Goal: Navigation & Orientation: Find specific page/section

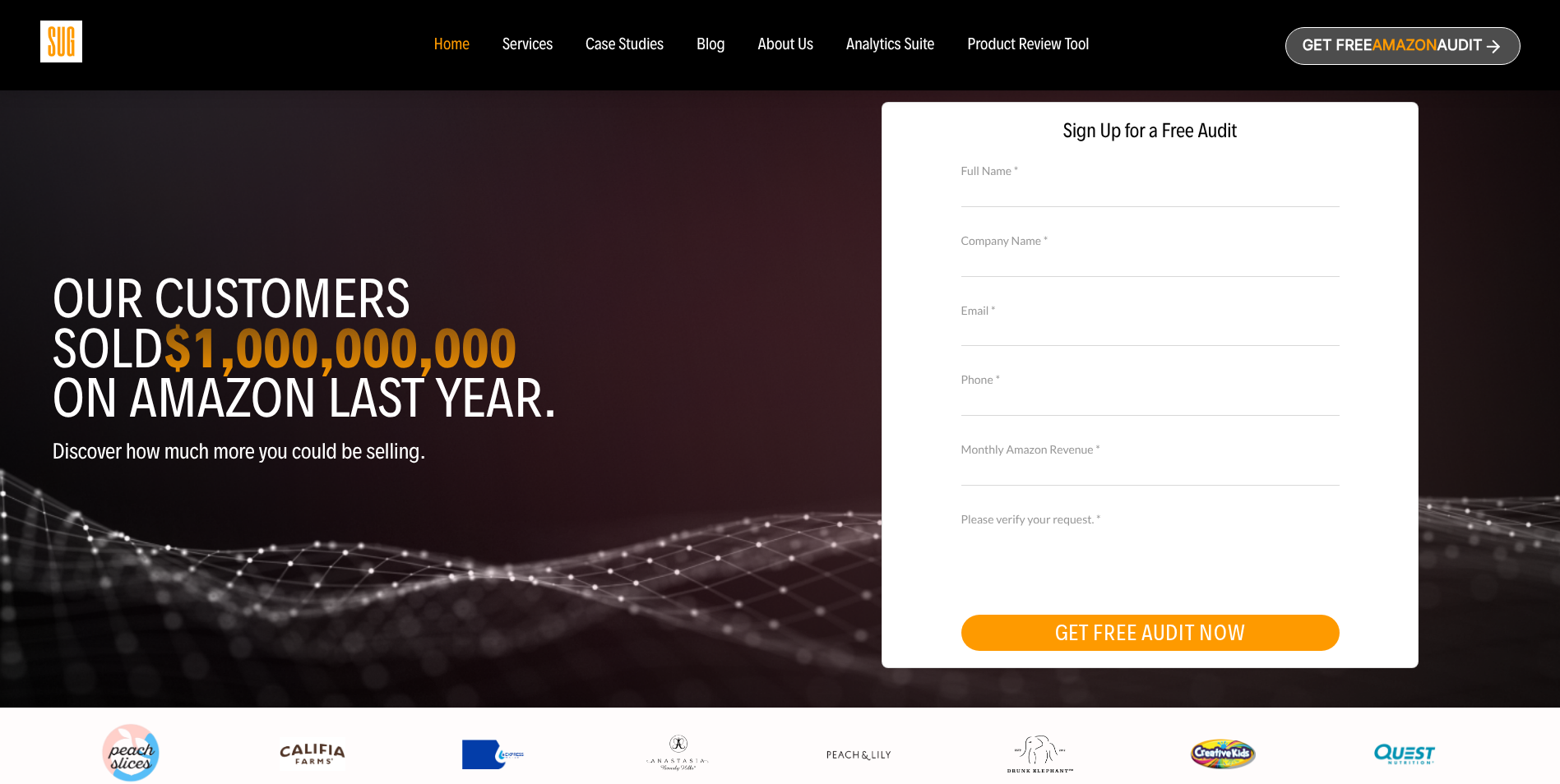
click at [527, 43] on div "Services" at bounding box center [528, 44] width 50 height 18
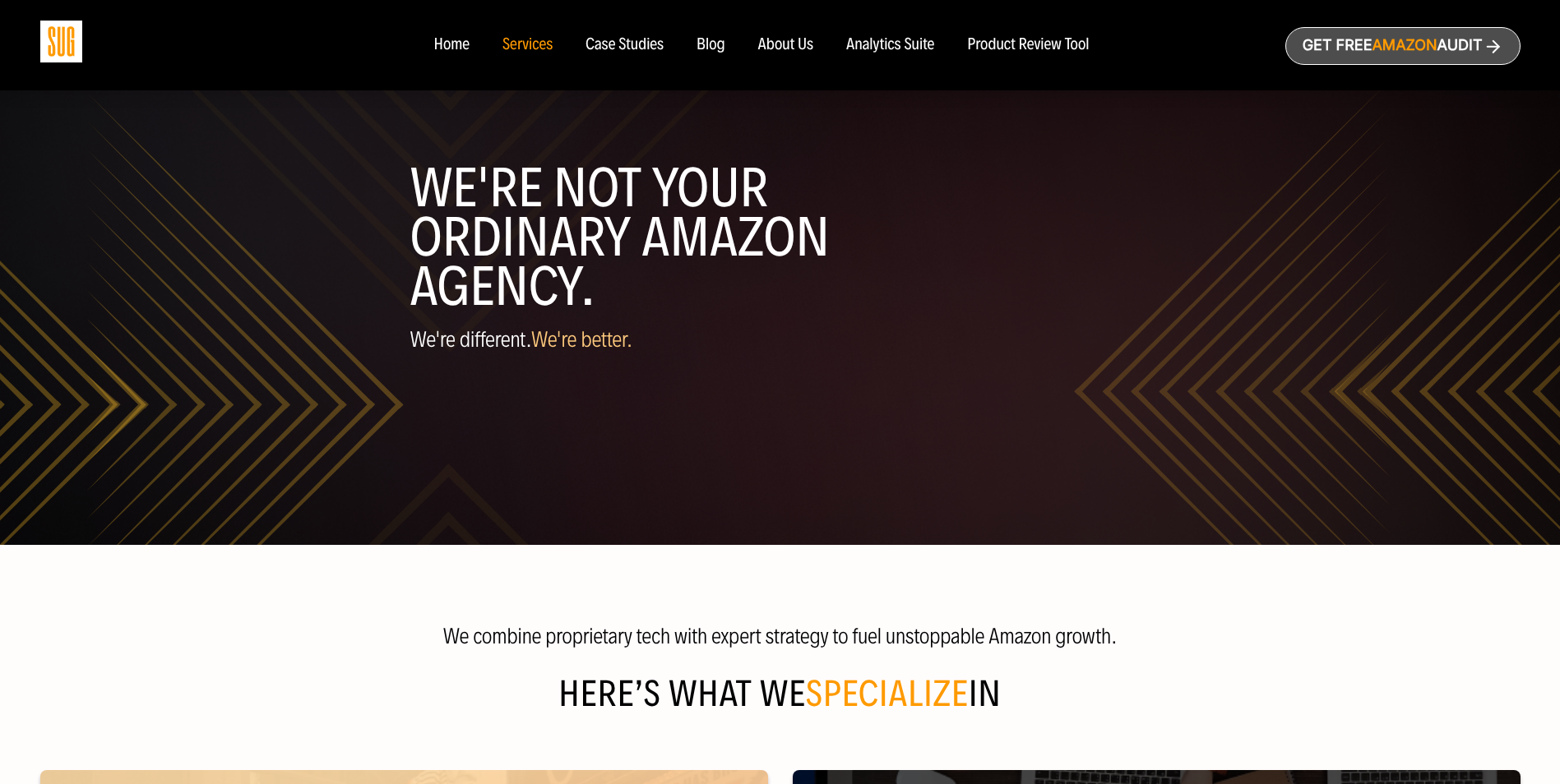
click at [452, 44] on div "Home" at bounding box center [451, 44] width 36 height 18
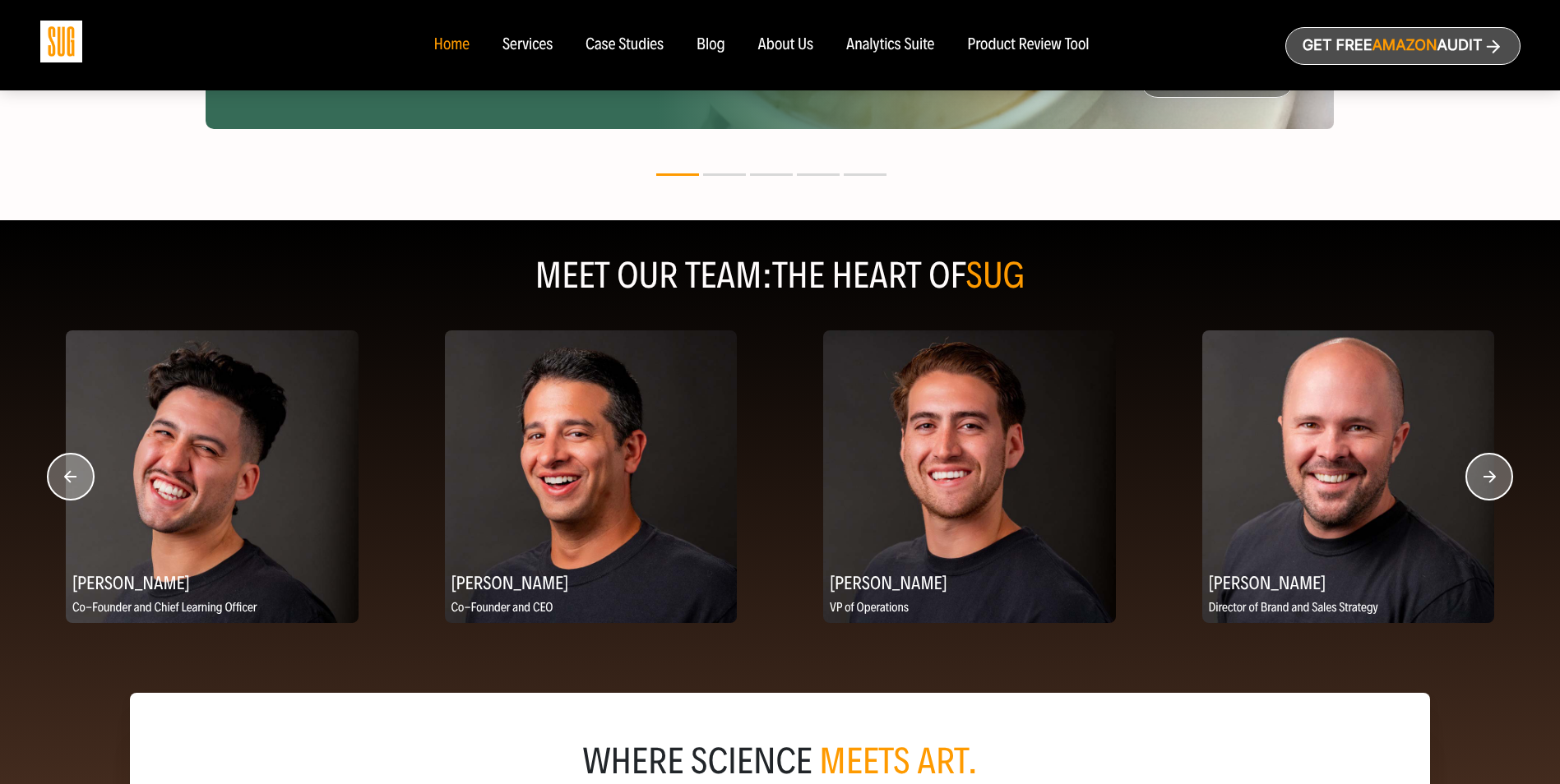
scroll to position [1890, 0]
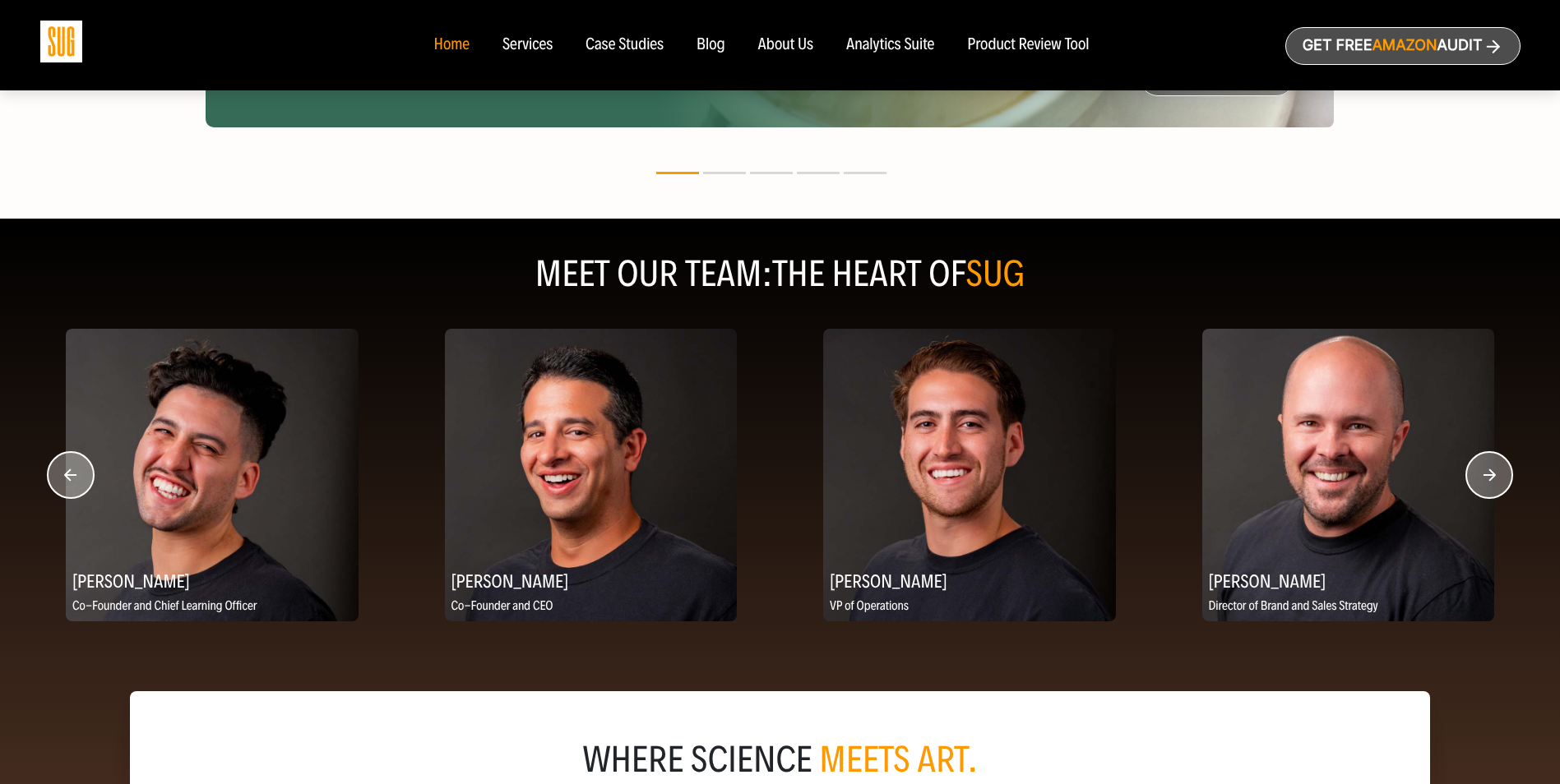
click at [1488, 478] on circle "button" at bounding box center [1490, 475] width 46 height 46
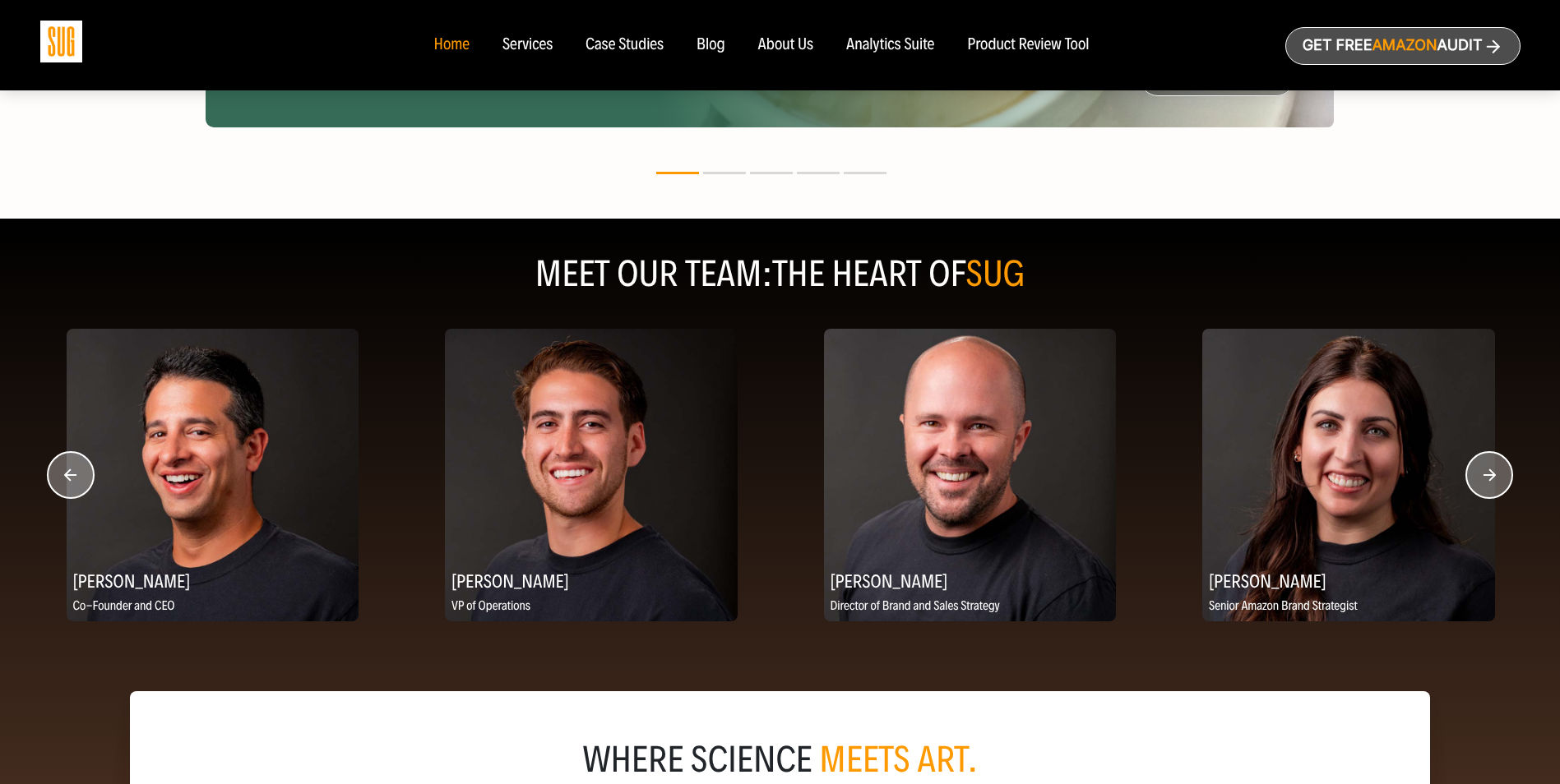
click at [1491, 482] on circle "button" at bounding box center [1490, 475] width 46 height 46
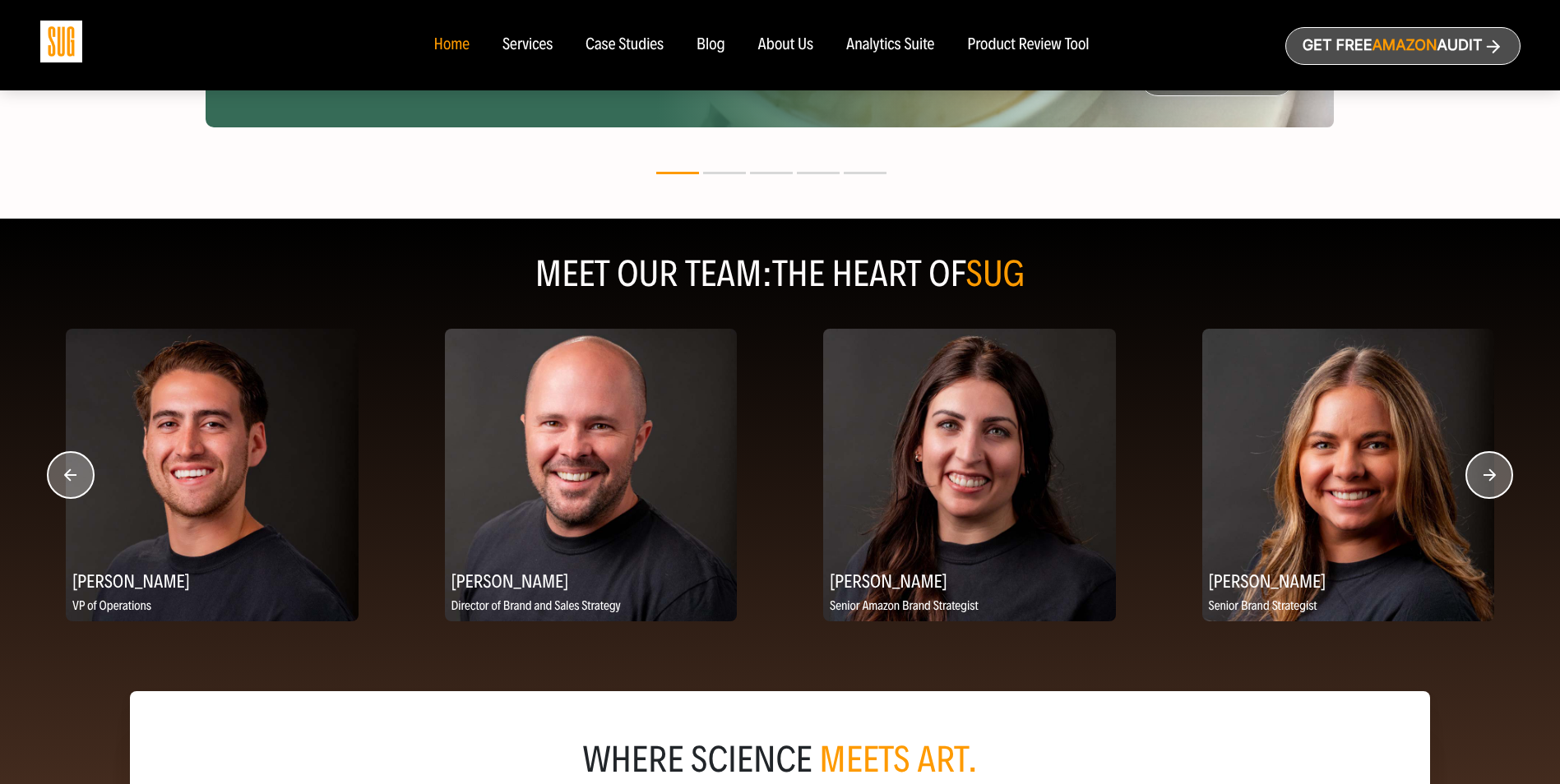
click at [1491, 482] on circle "button" at bounding box center [1490, 475] width 46 height 46
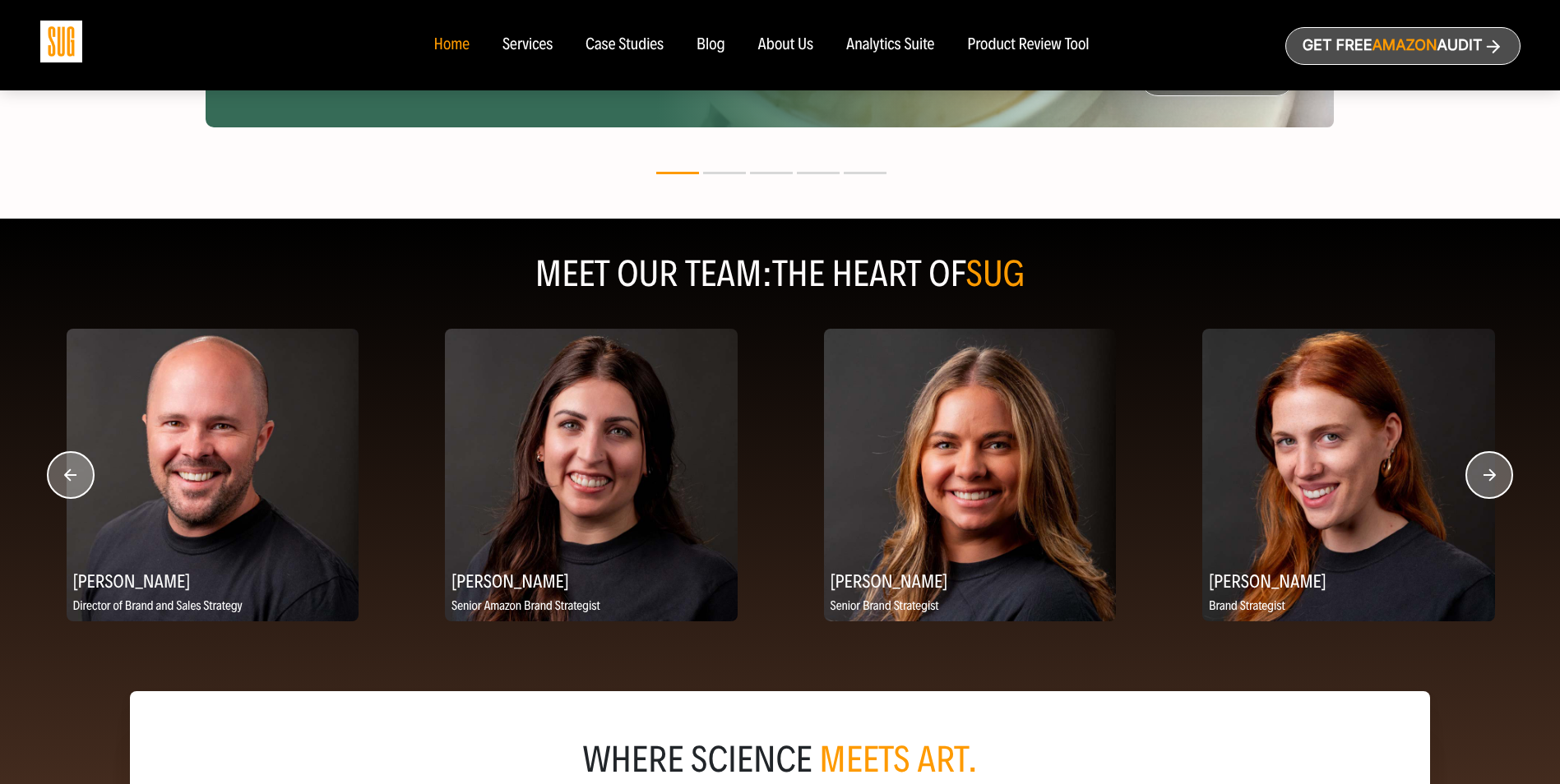
click at [1491, 482] on circle "button" at bounding box center [1490, 475] width 46 height 46
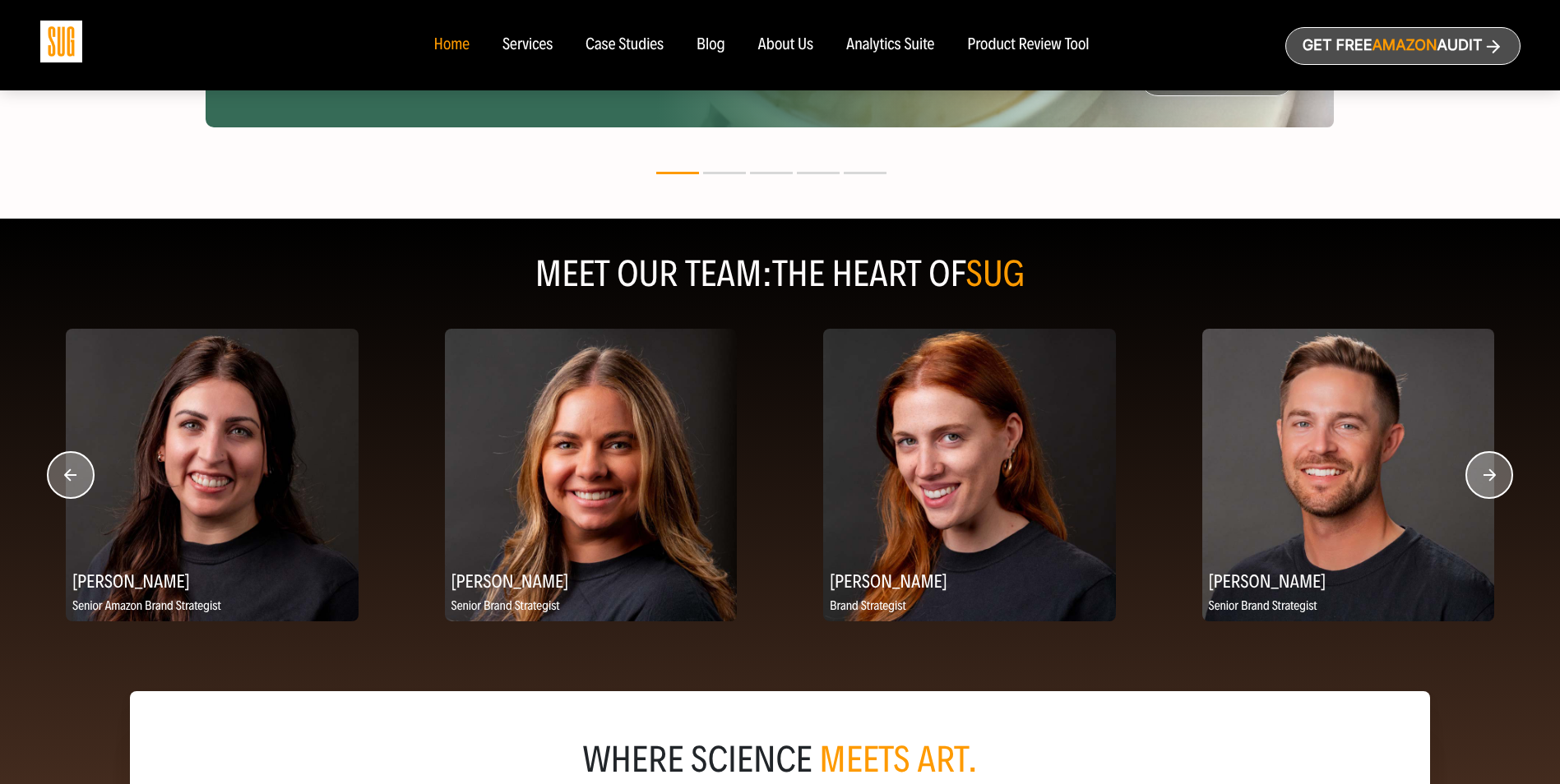
click at [1491, 482] on circle "button" at bounding box center [1490, 475] width 46 height 46
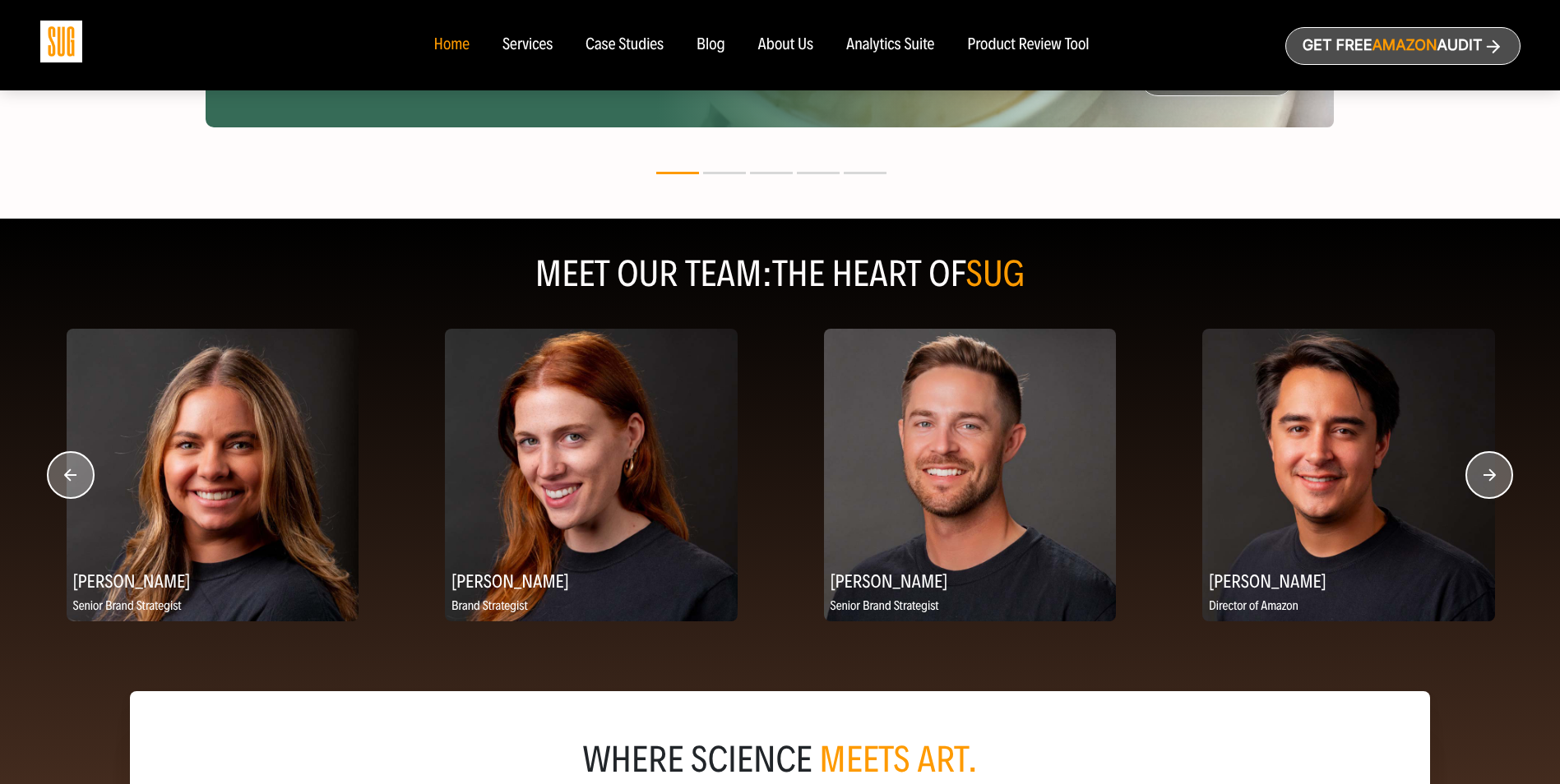
click at [1491, 482] on circle "button" at bounding box center [1490, 475] width 46 height 46
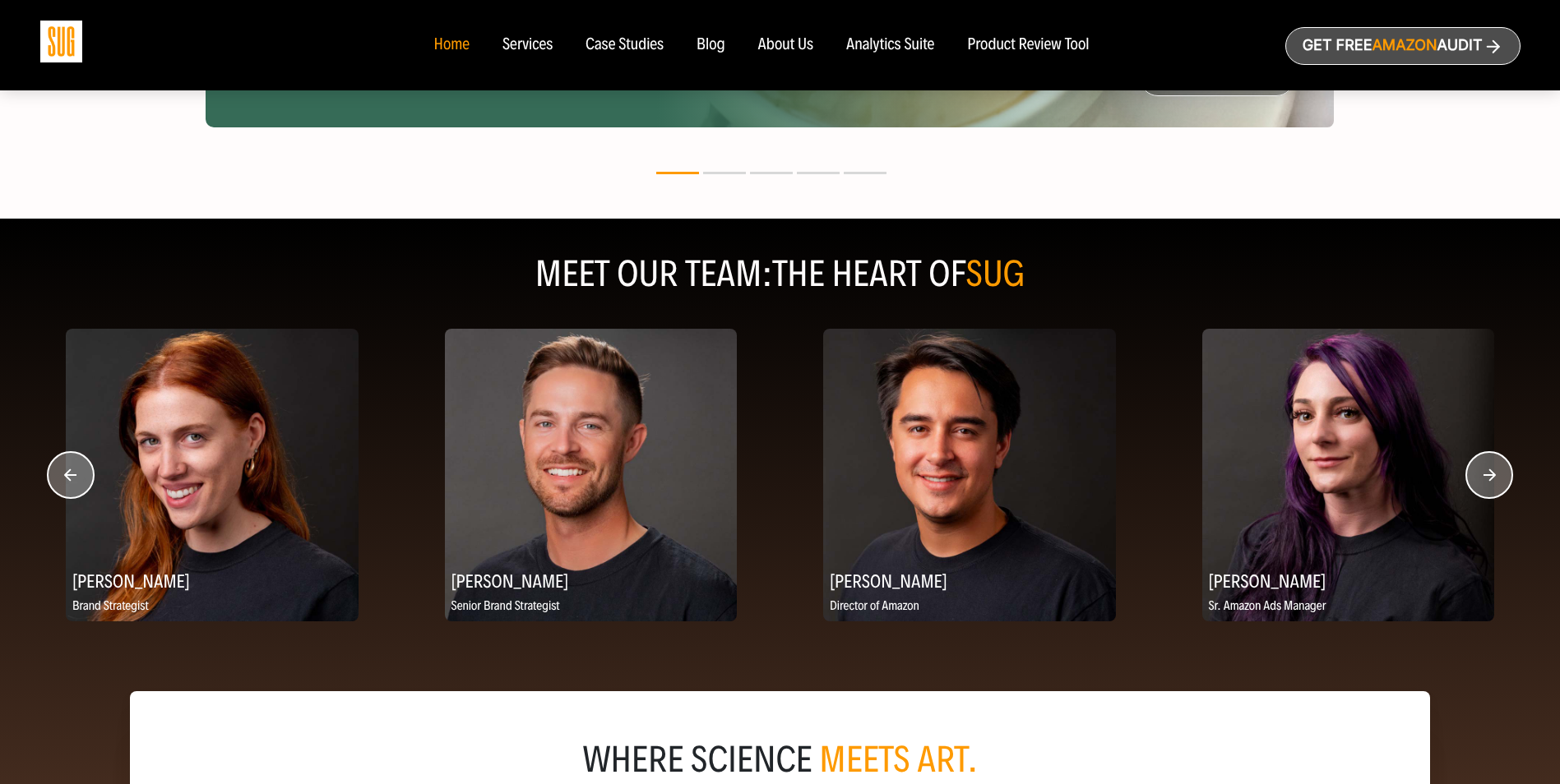
click at [1491, 482] on circle "button" at bounding box center [1490, 475] width 46 height 46
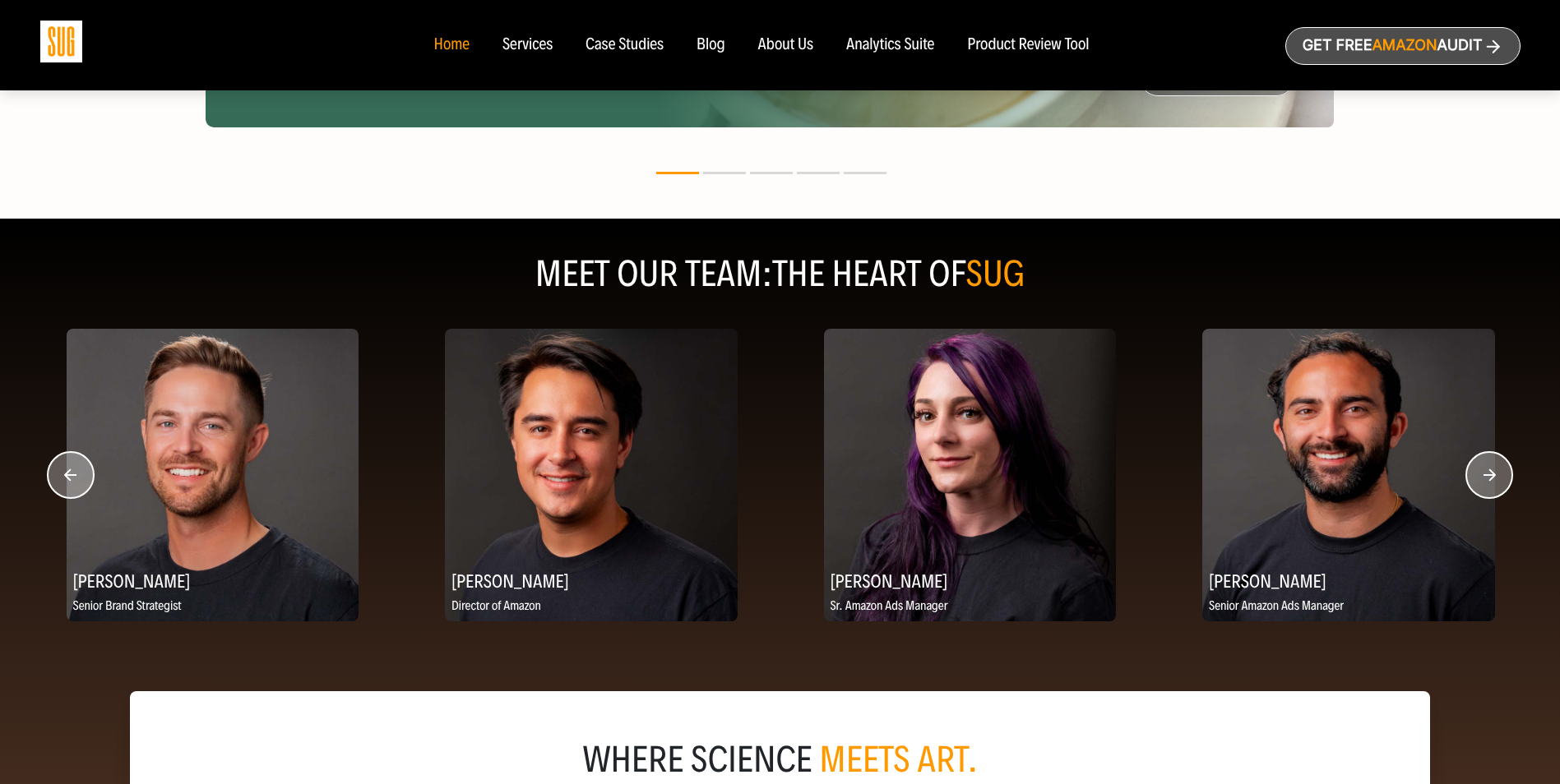
click at [1491, 482] on circle "button" at bounding box center [1490, 475] width 46 height 46
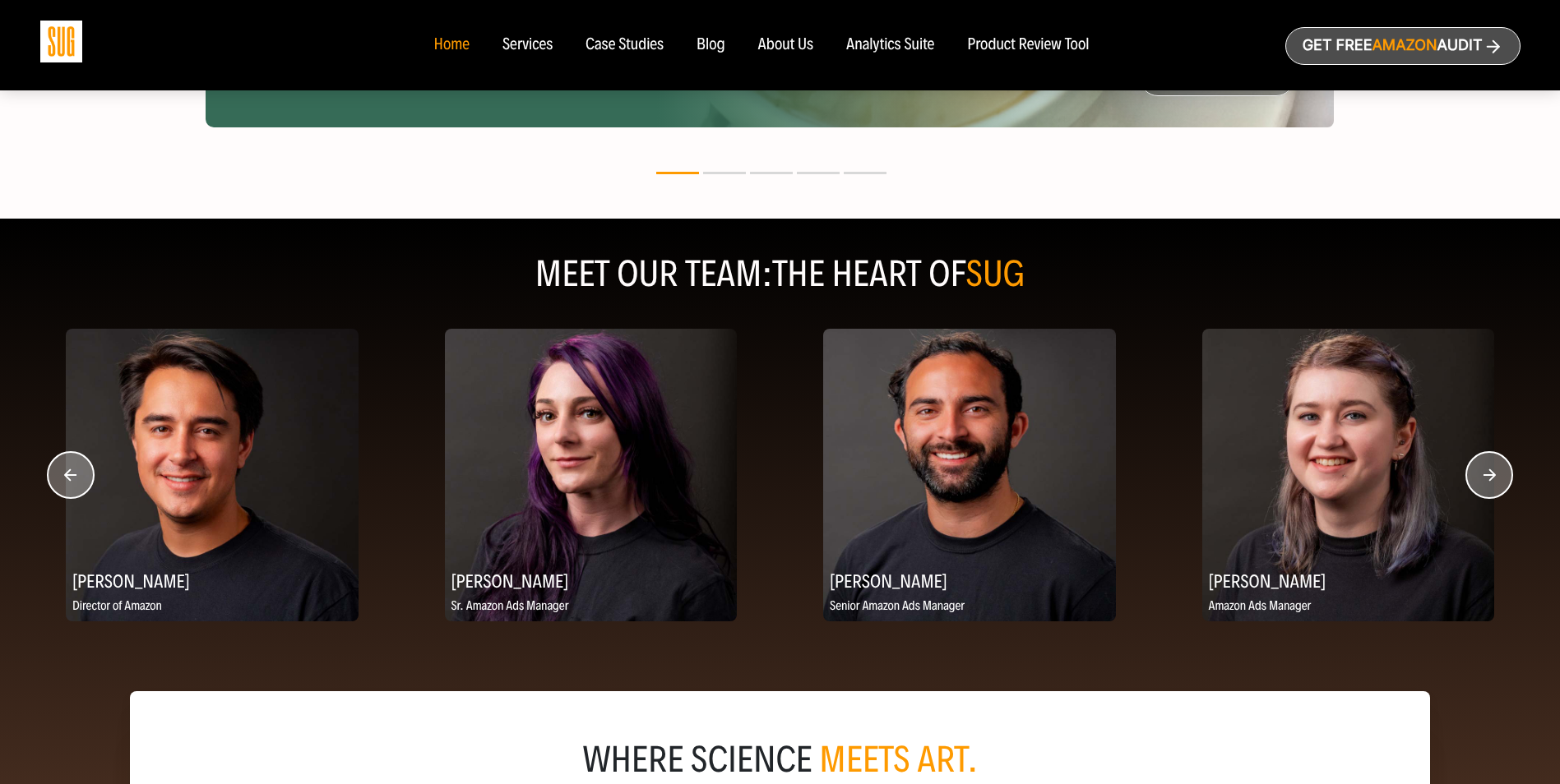
click at [1491, 482] on circle "button" at bounding box center [1490, 475] width 46 height 46
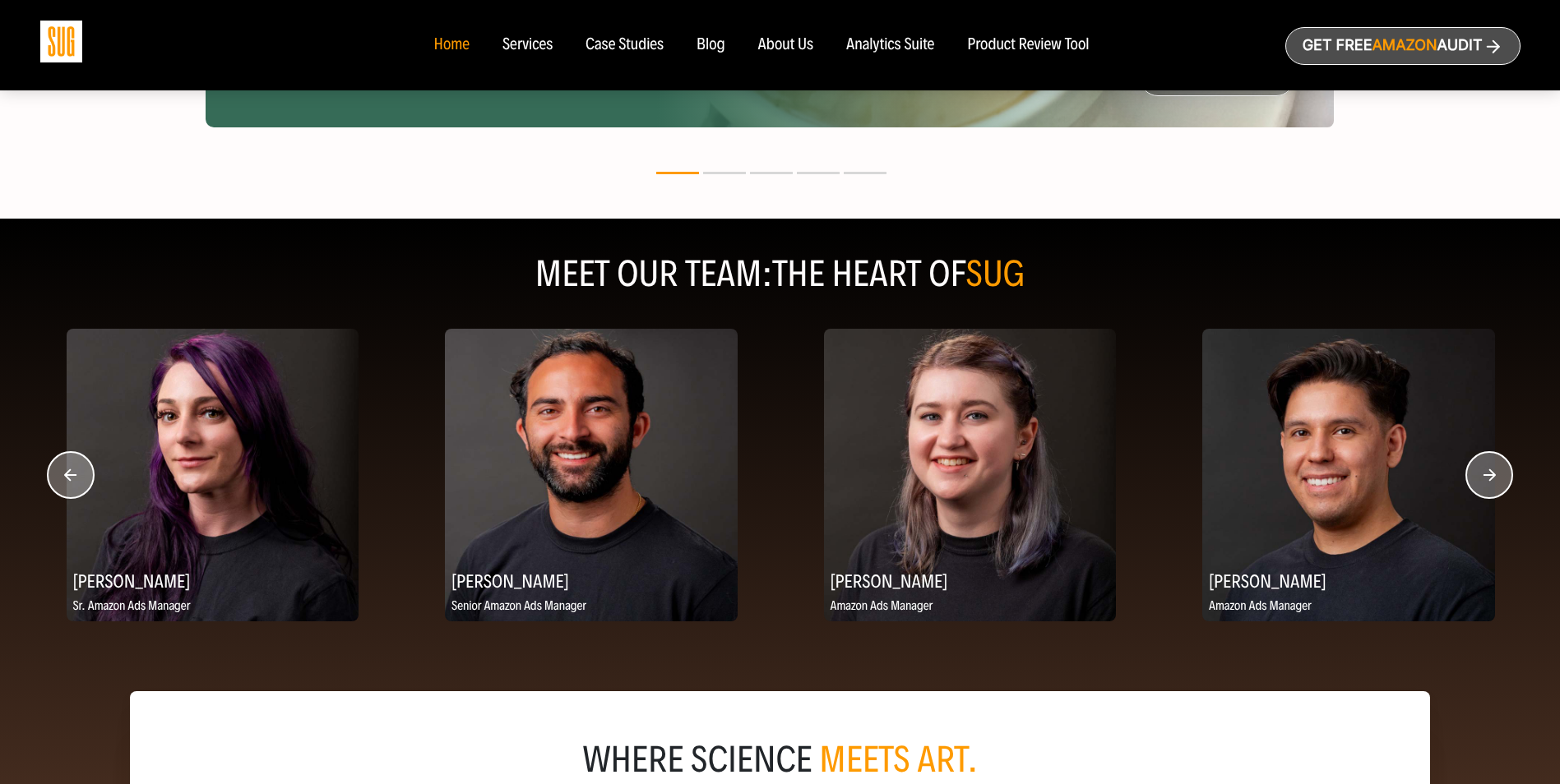
click at [1491, 482] on circle "button" at bounding box center [1490, 475] width 46 height 46
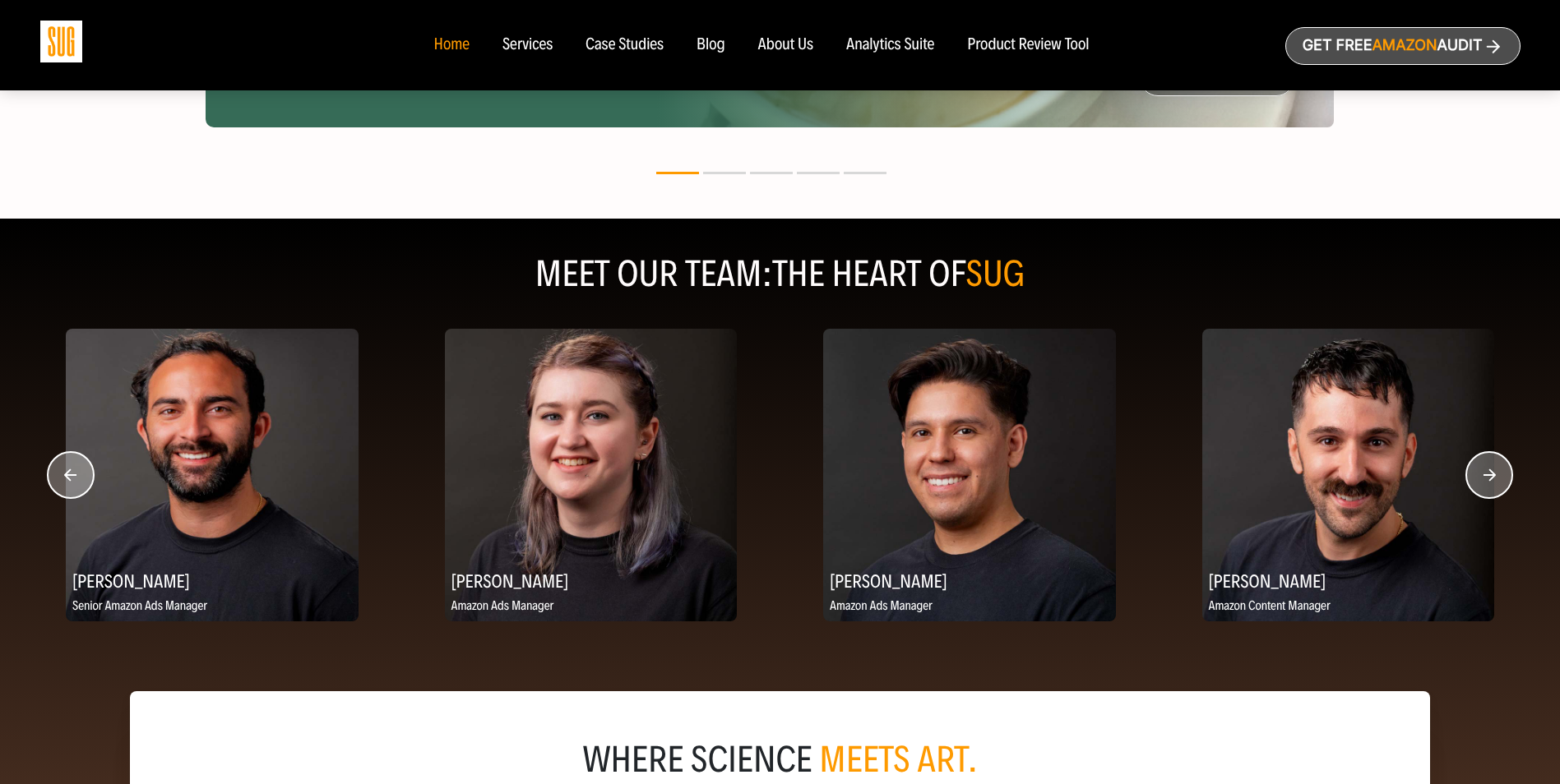
click at [1491, 482] on circle "button" at bounding box center [1490, 475] width 46 height 46
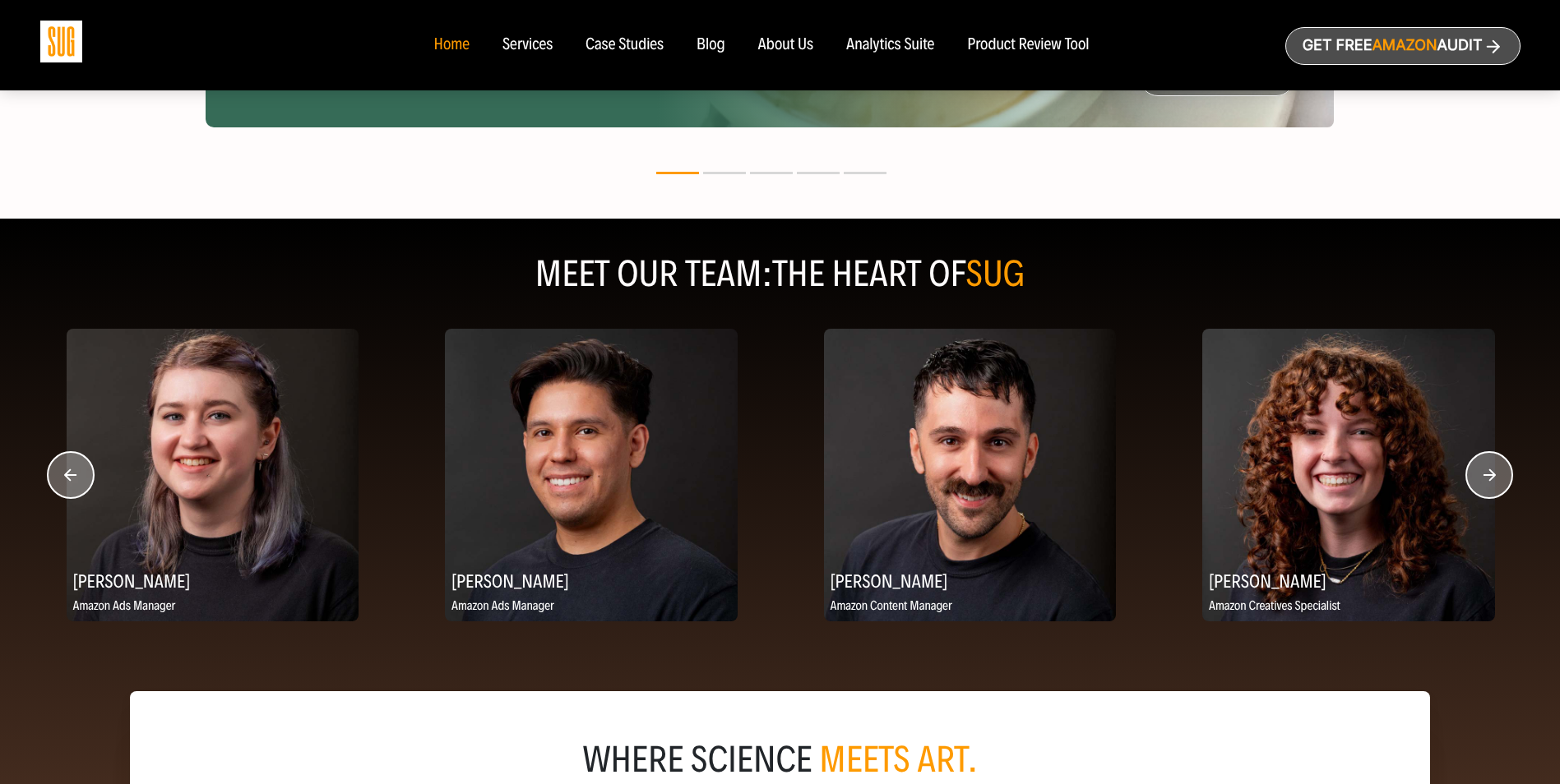
click at [1491, 482] on circle "button" at bounding box center [1490, 475] width 46 height 46
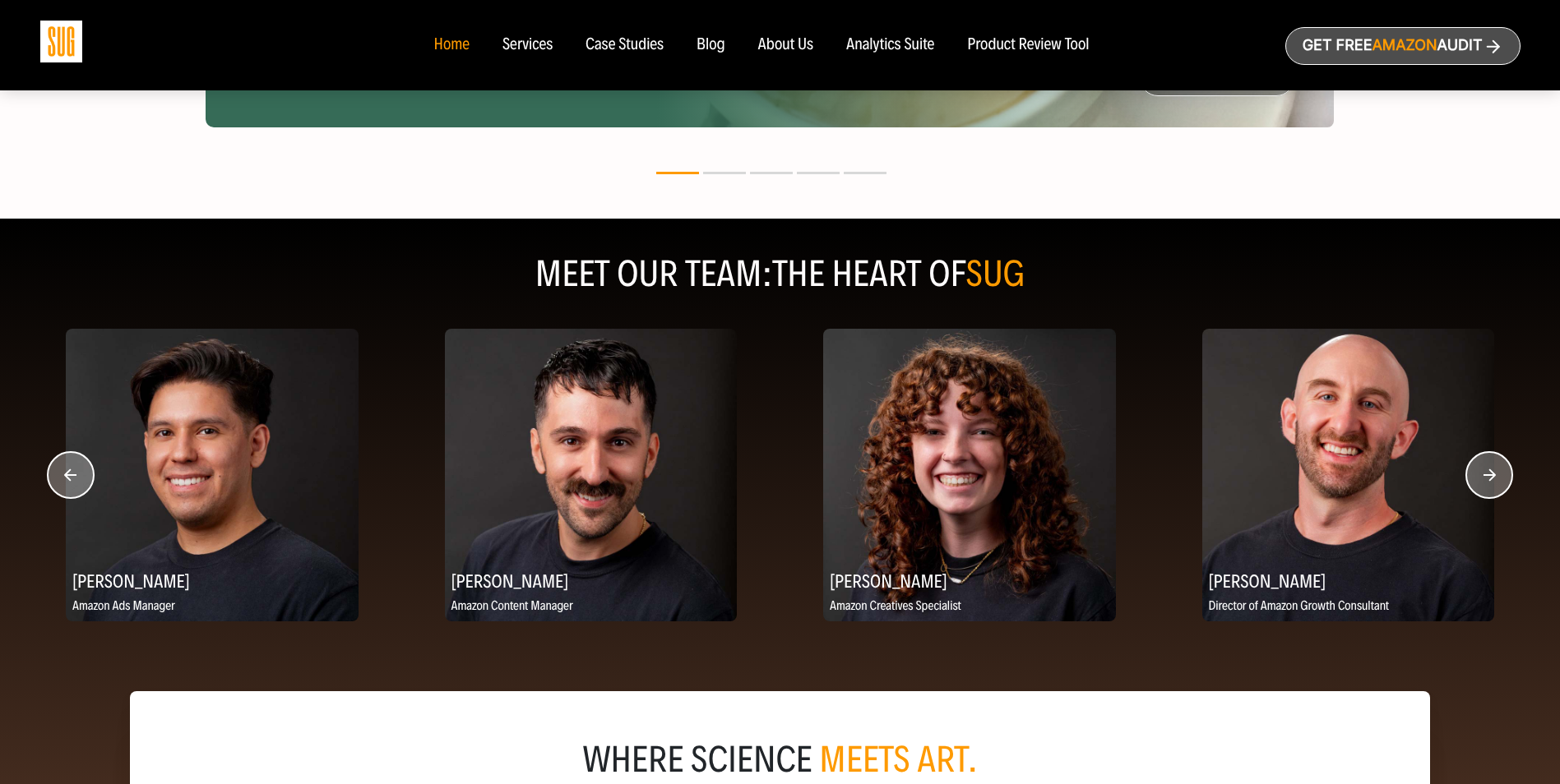
click at [1491, 482] on circle "button" at bounding box center [1490, 475] width 46 height 46
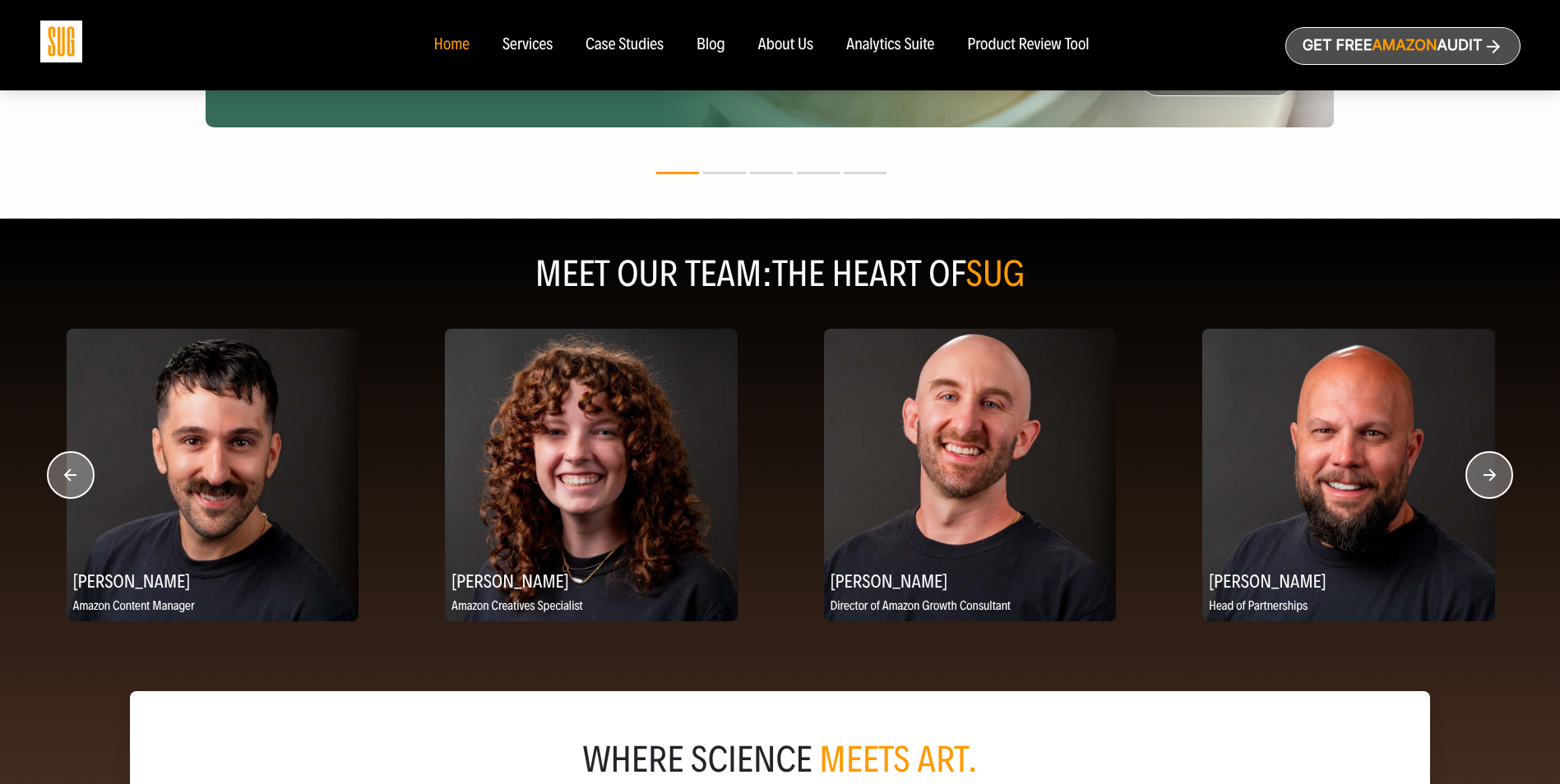
click at [1491, 482] on circle "button" at bounding box center [1490, 475] width 46 height 46
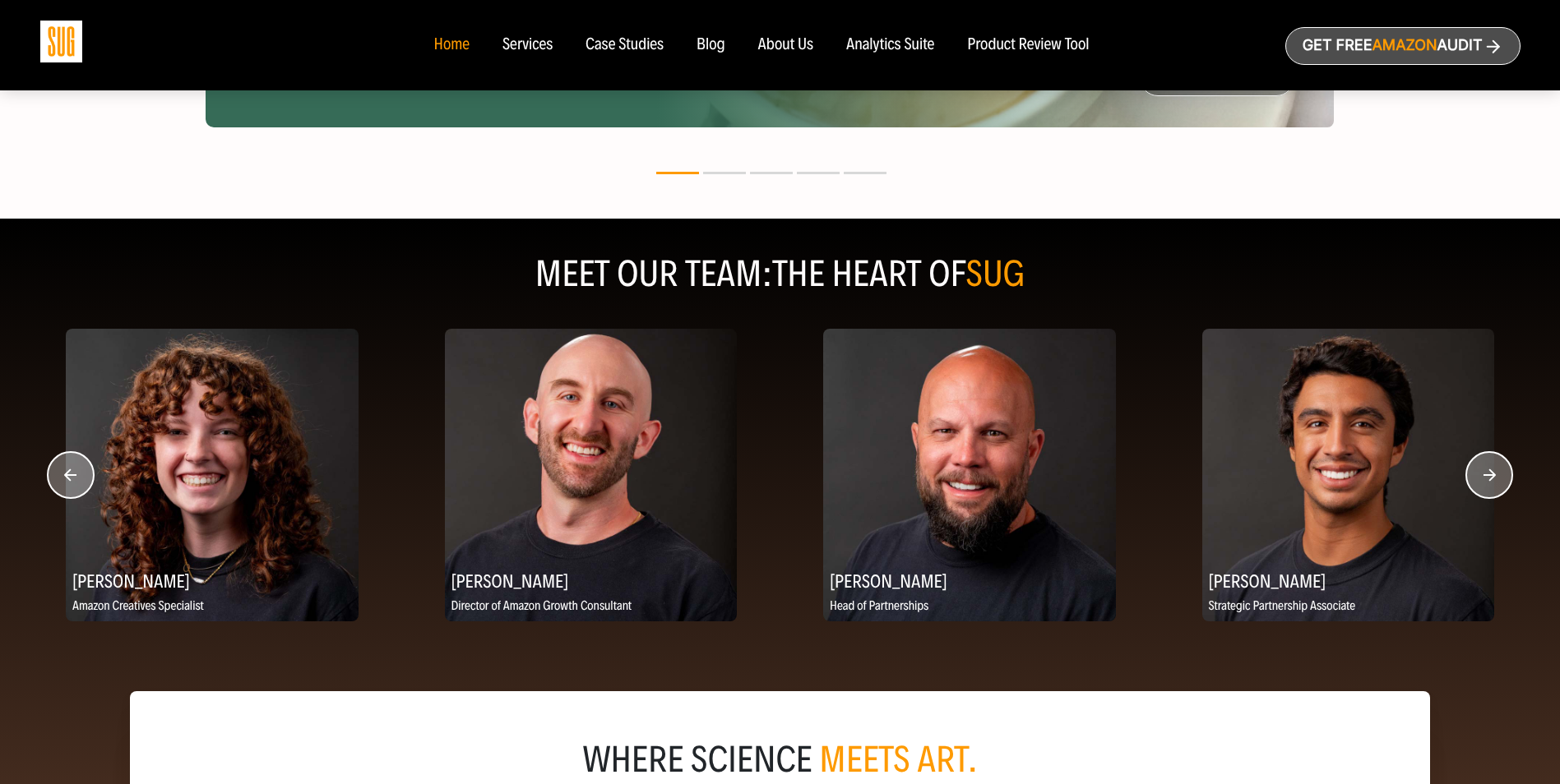
click at [1491, 482] on circle "button" at bounding box center [1490, 475] width 46 height 46
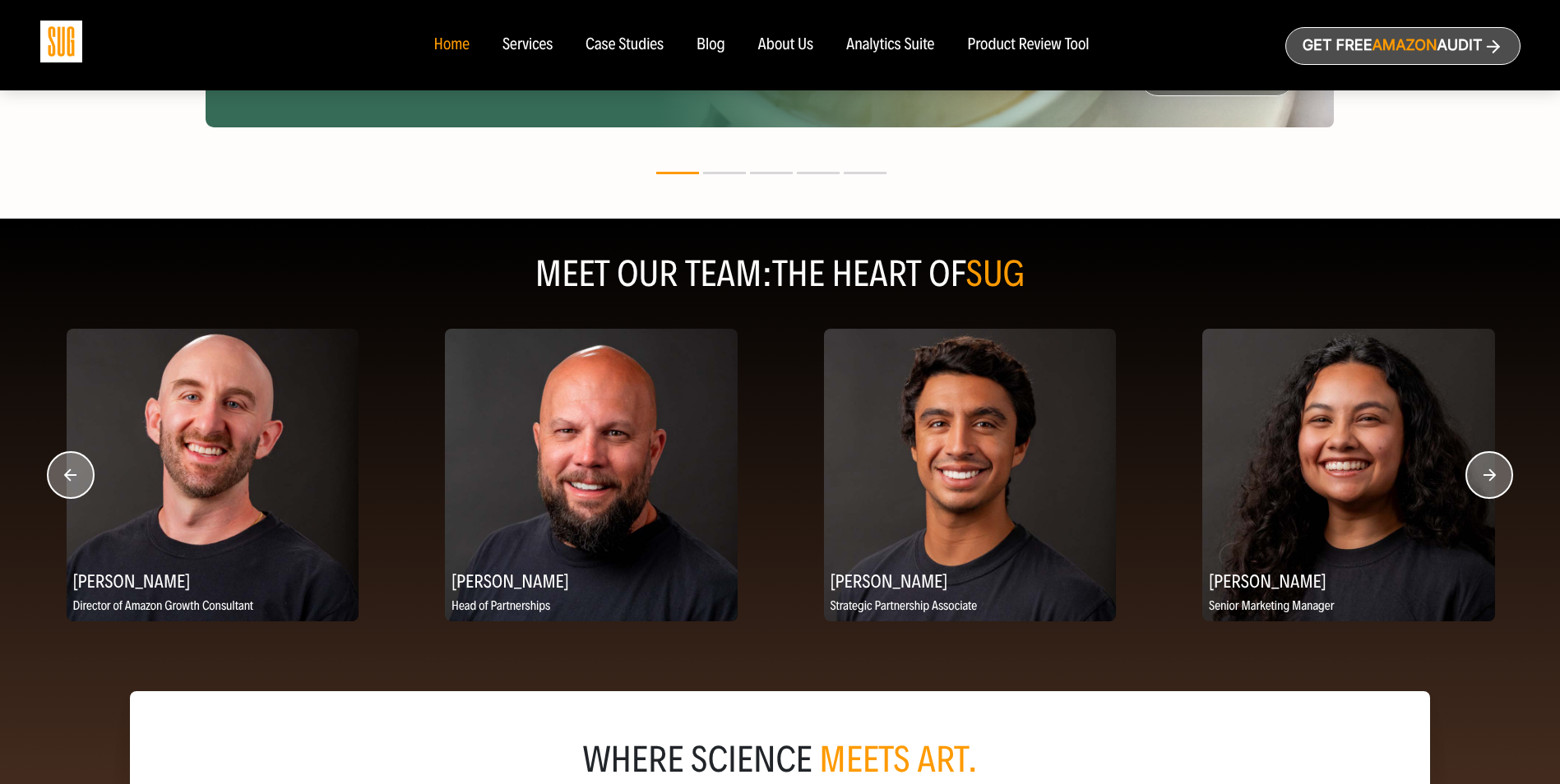
click at [1491, 482] on circle "button" at bounding box center [1490, 475] width 46 height 46
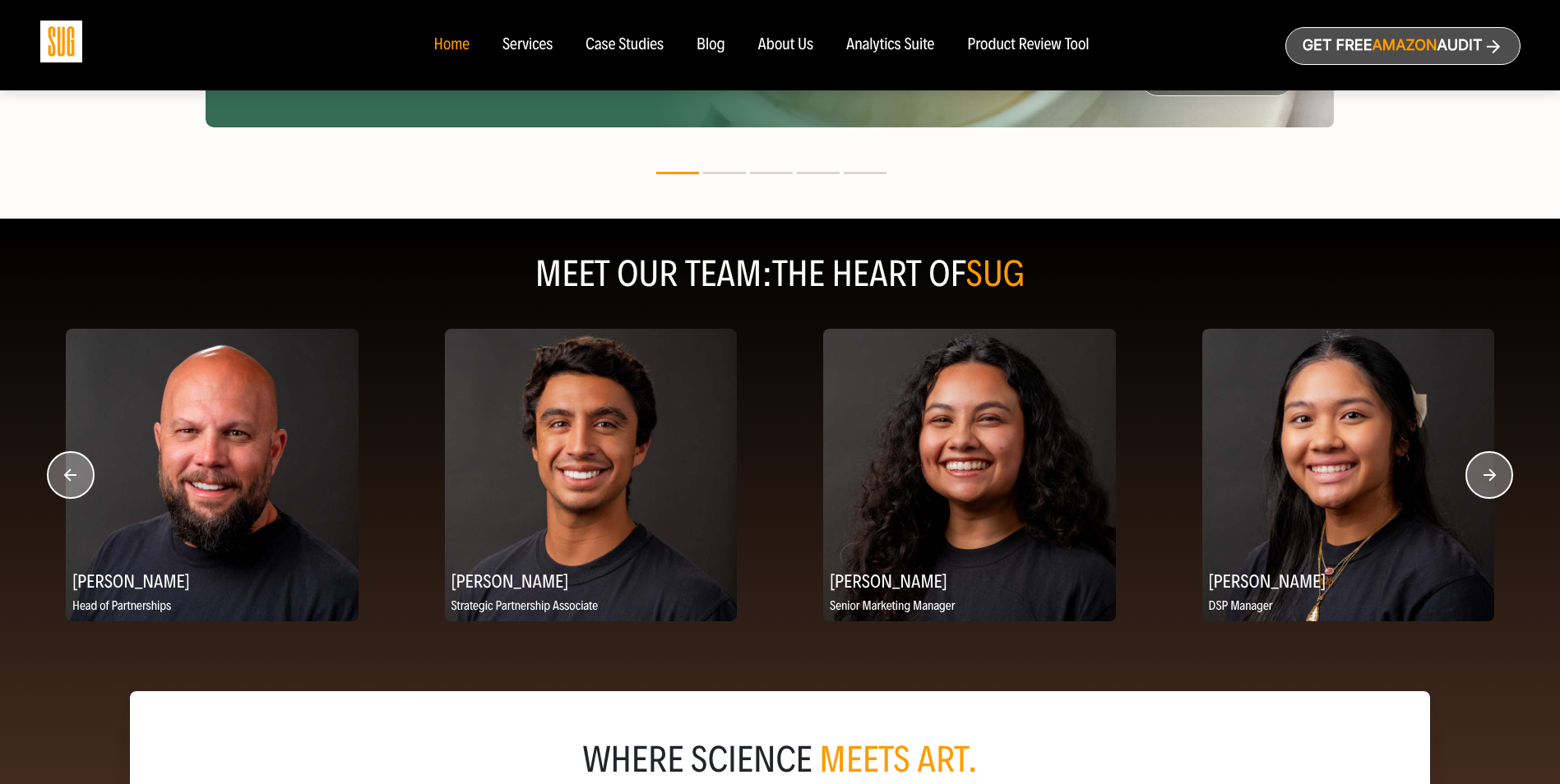
click at [1491, 482] on circle "button" at bounding box center [1490, 475] width 46 height 46
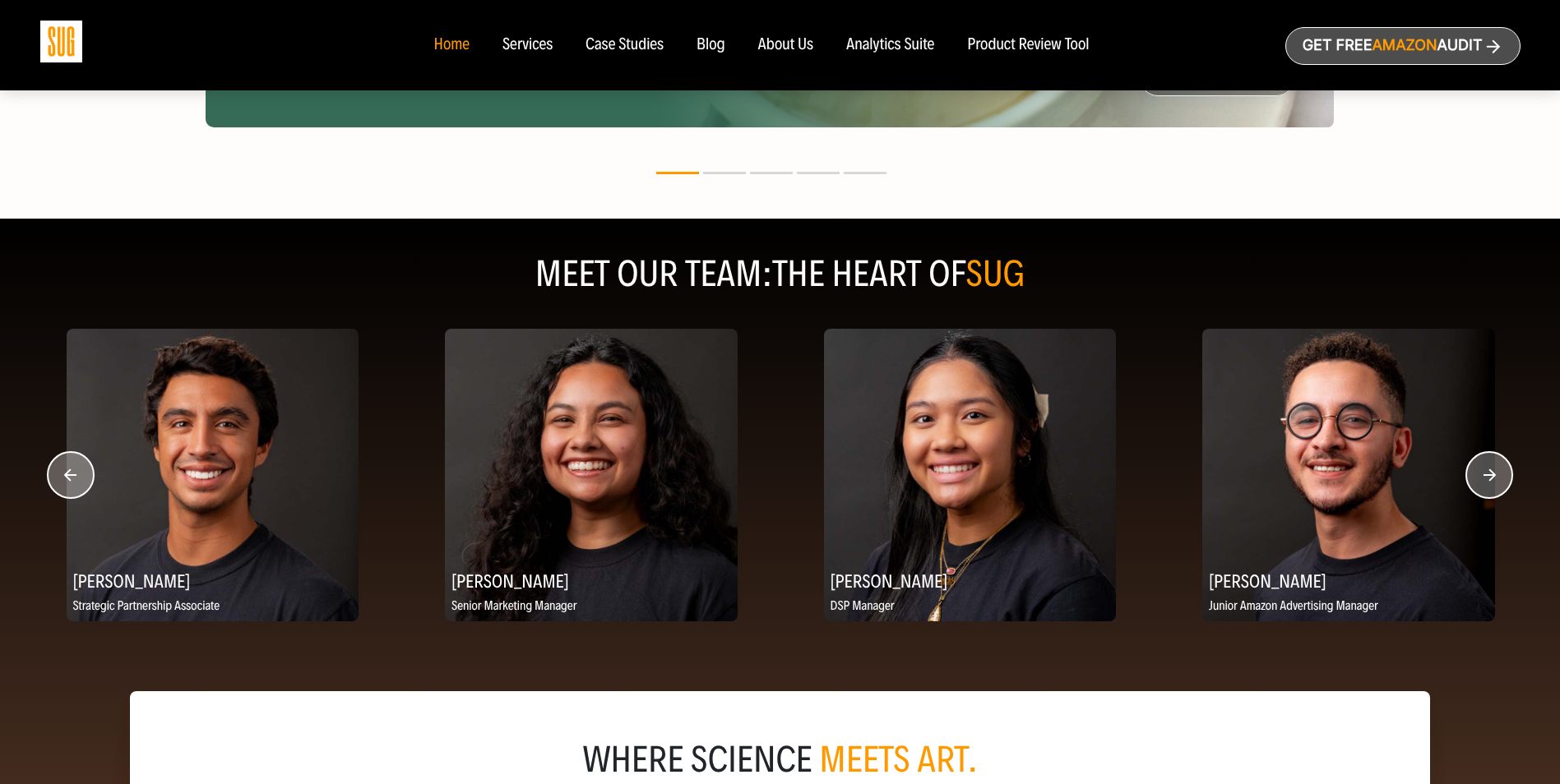
click at [1491, 482] on circle "button" at bounding box center [1490, 475] width 46 height 46
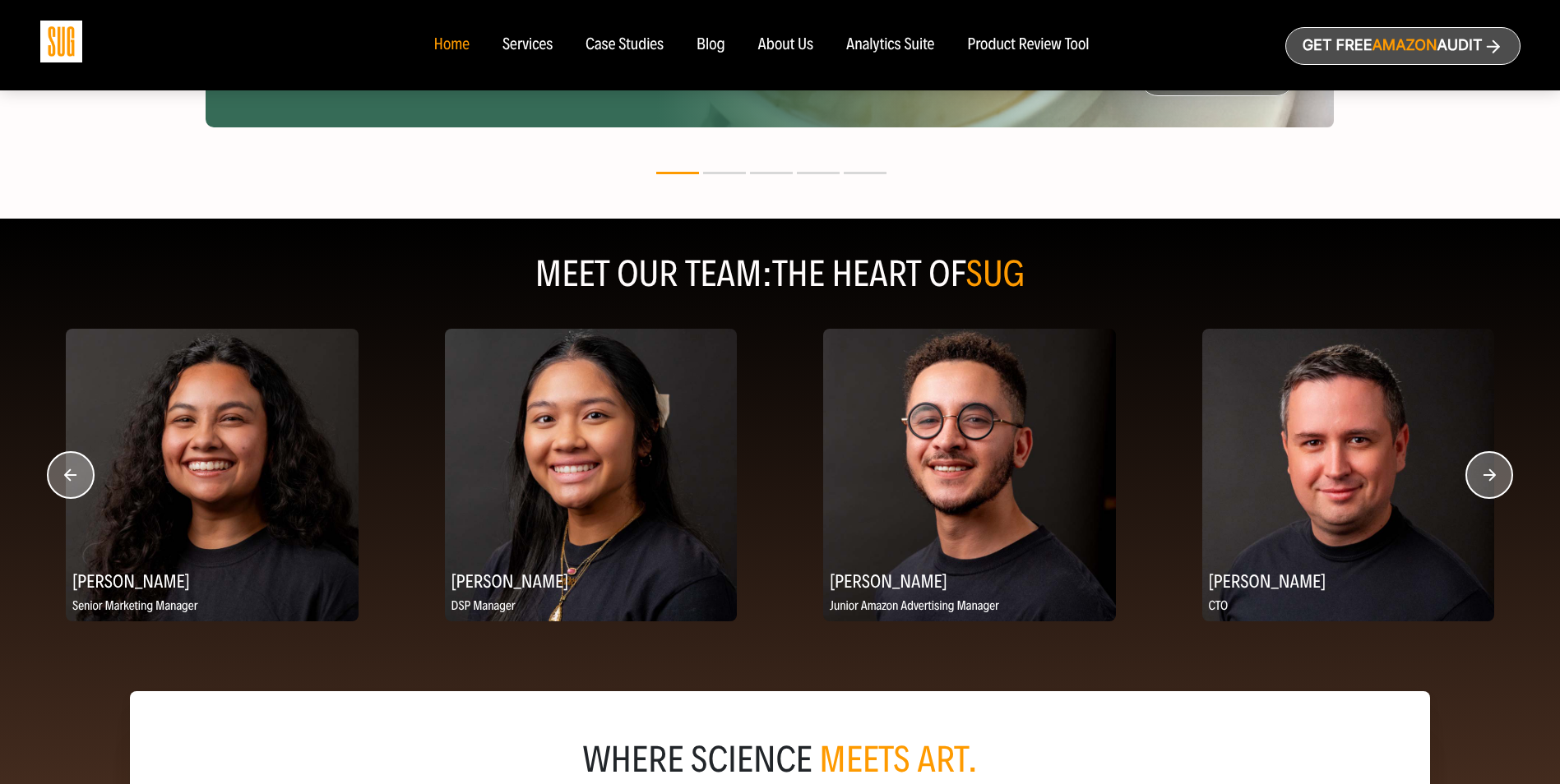
click at [1491, 482] on circle "button" at bounding box center [1490, 475] width 46 height 46
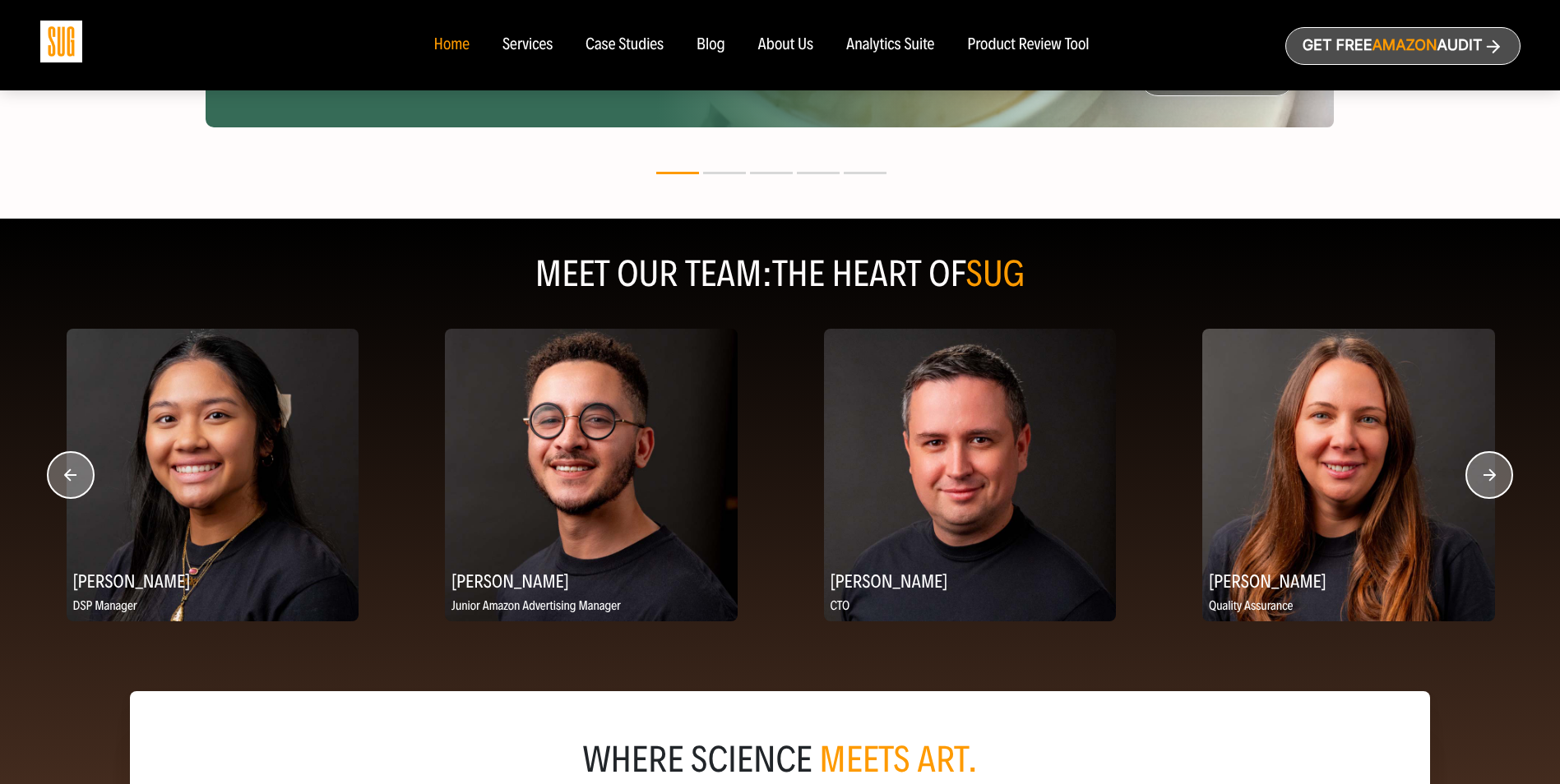
click at [1491, 482] on circle "button" at bounding box center [1490, 475] width 46 height 46
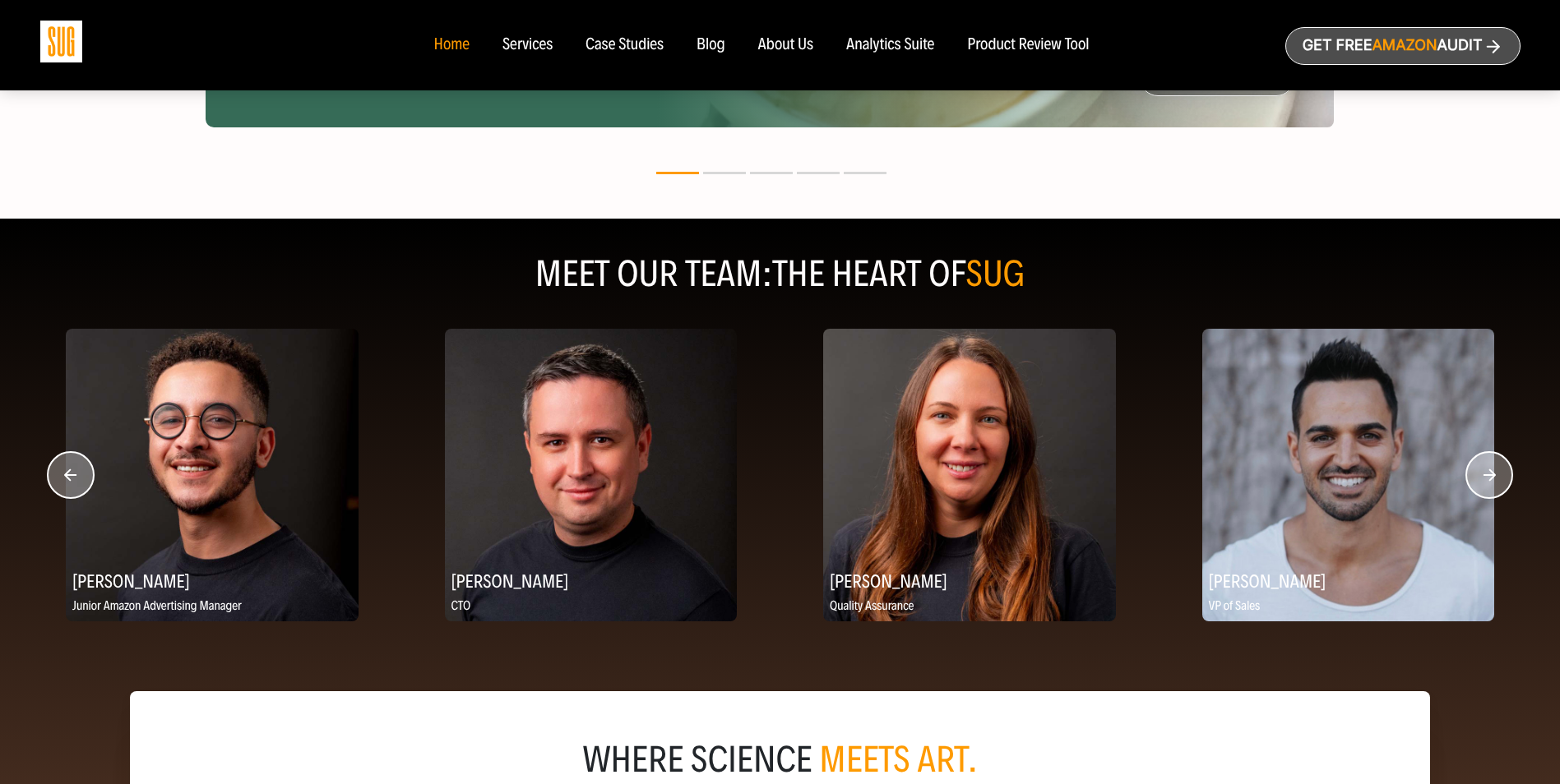
click at [1494, 476] on circle "button" at bounding box center [1490, 475] width 46 height 46
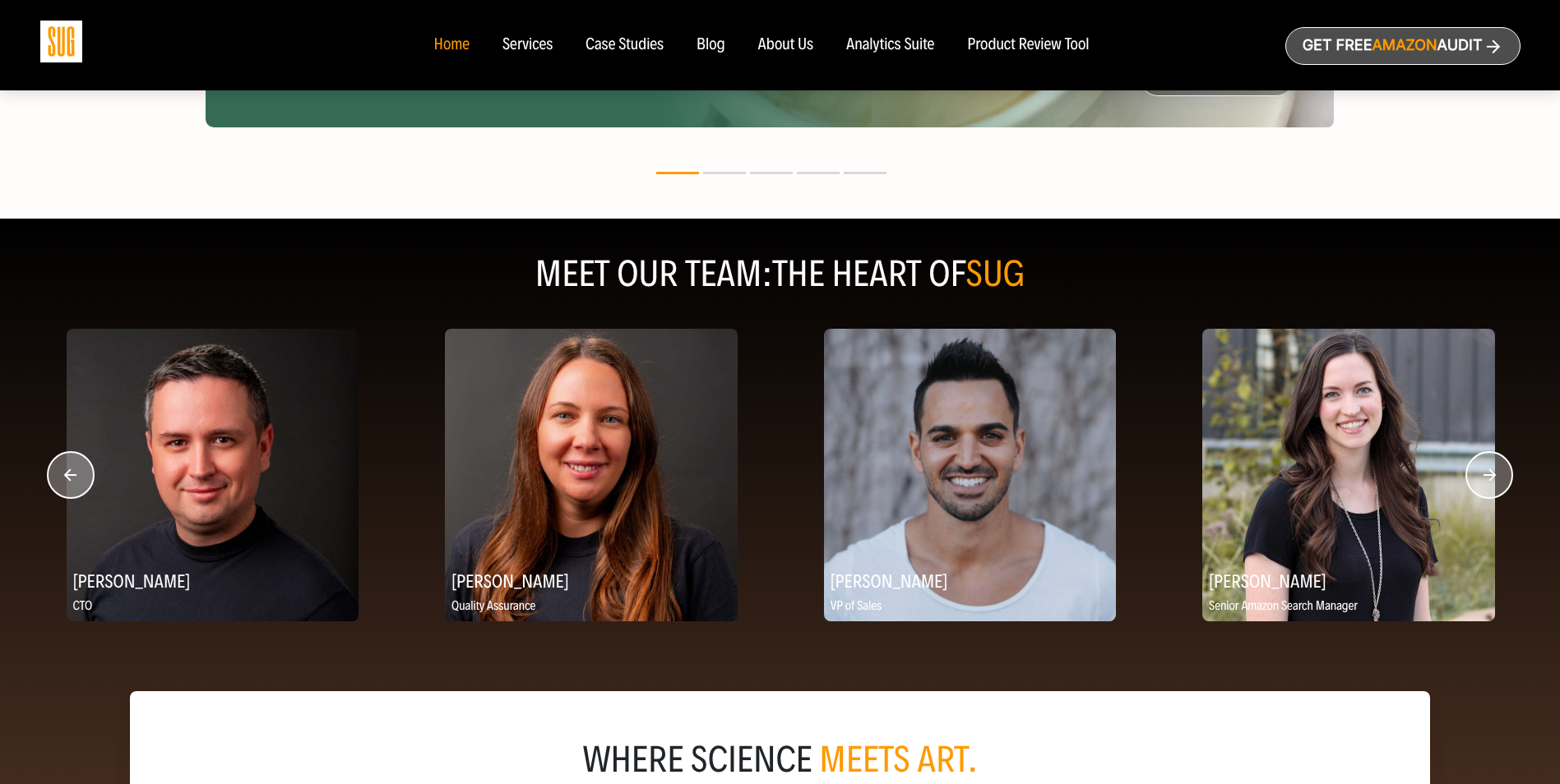
click at [1495, 482] on icon "button" at bounding box center [1489, 474] width 47 height 47
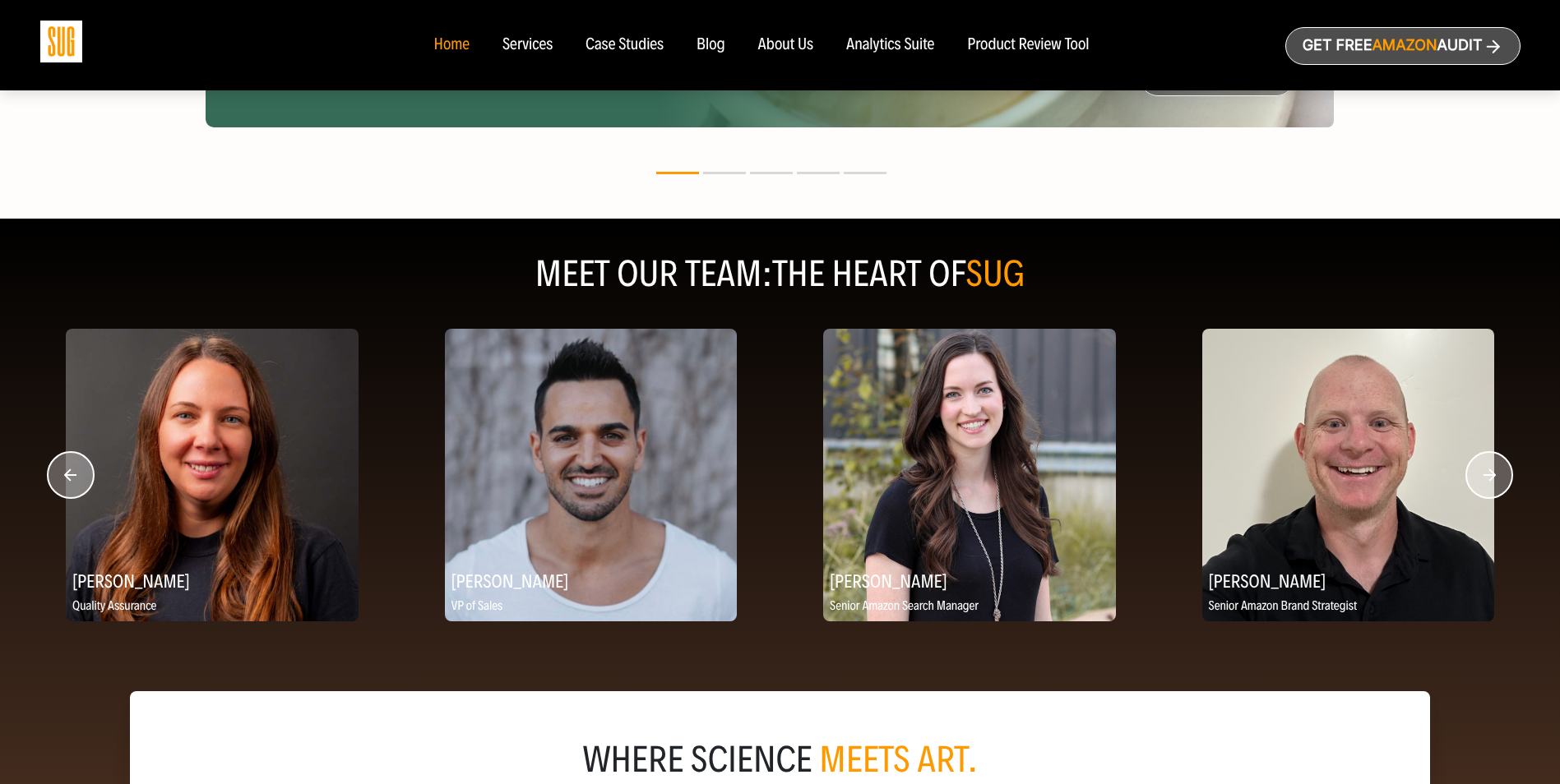
click at [1494, 480] on circle "button" at bounding box center [1490, 475] width 46 height 46
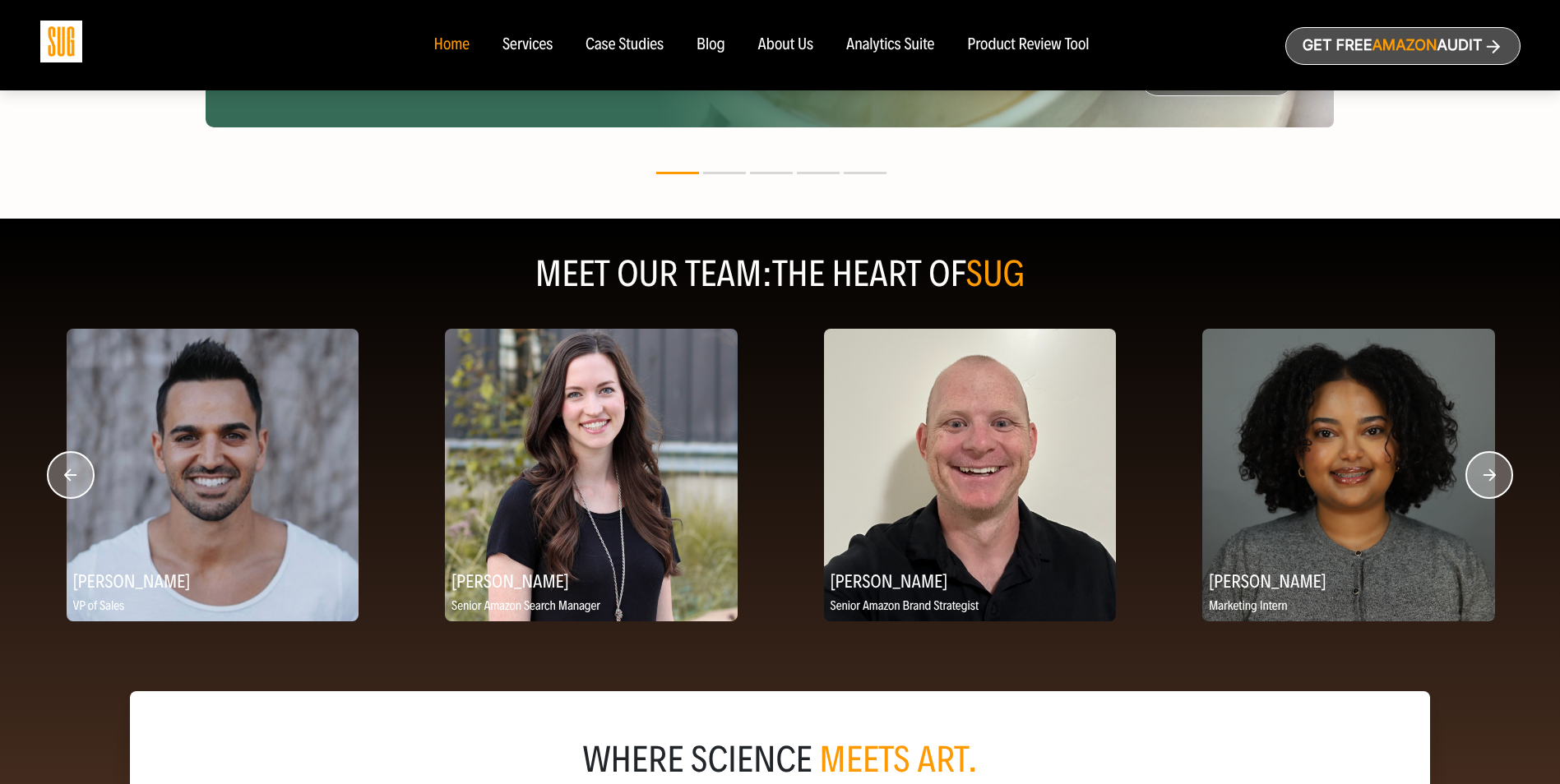
click at [1494, 480] on circle "button" at bounding box center [1490, 475] width 46 height 46
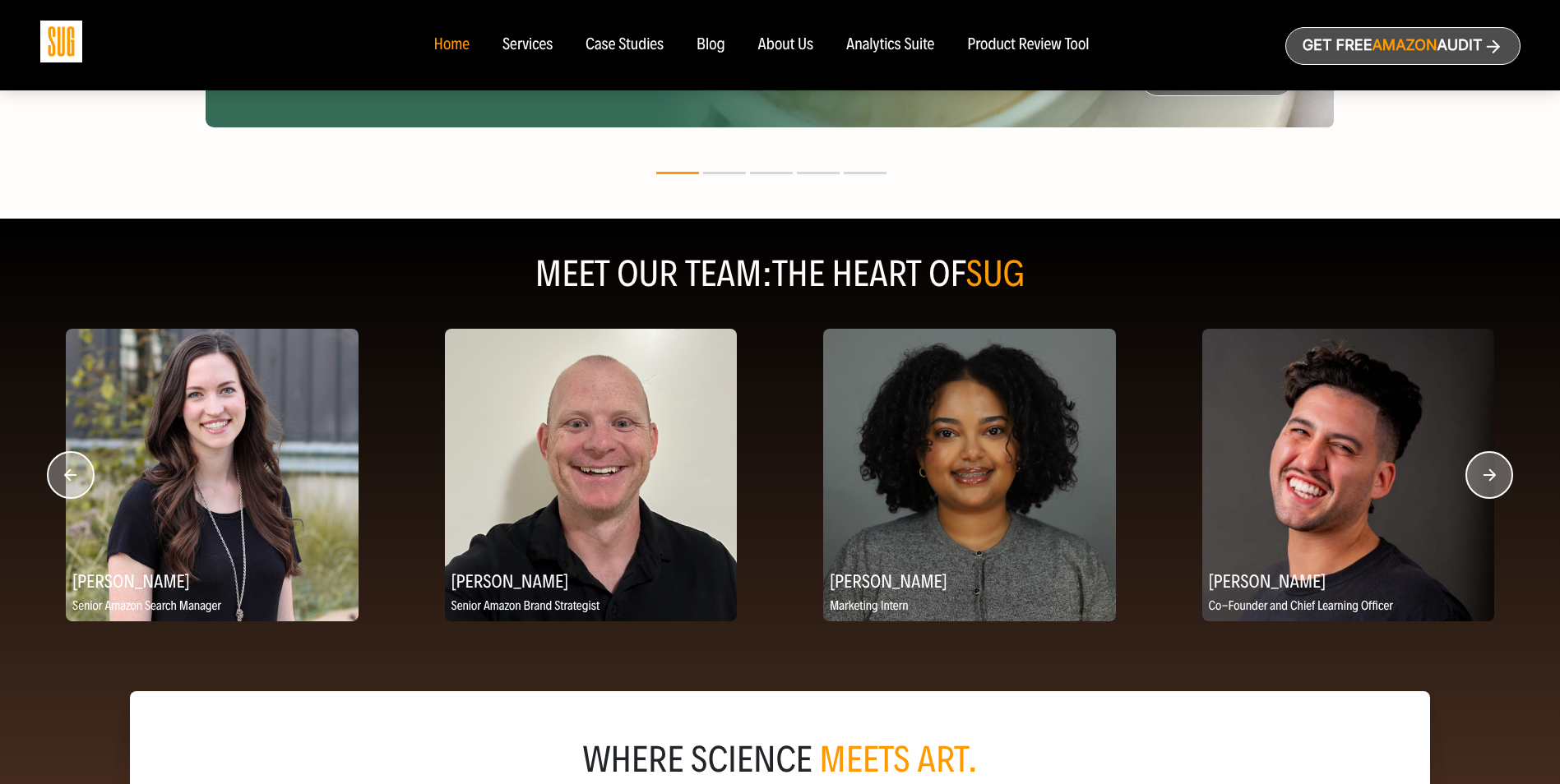
click at [1494, 480] on circle "button" at bounding box center [1490, 475] width 46 height 46
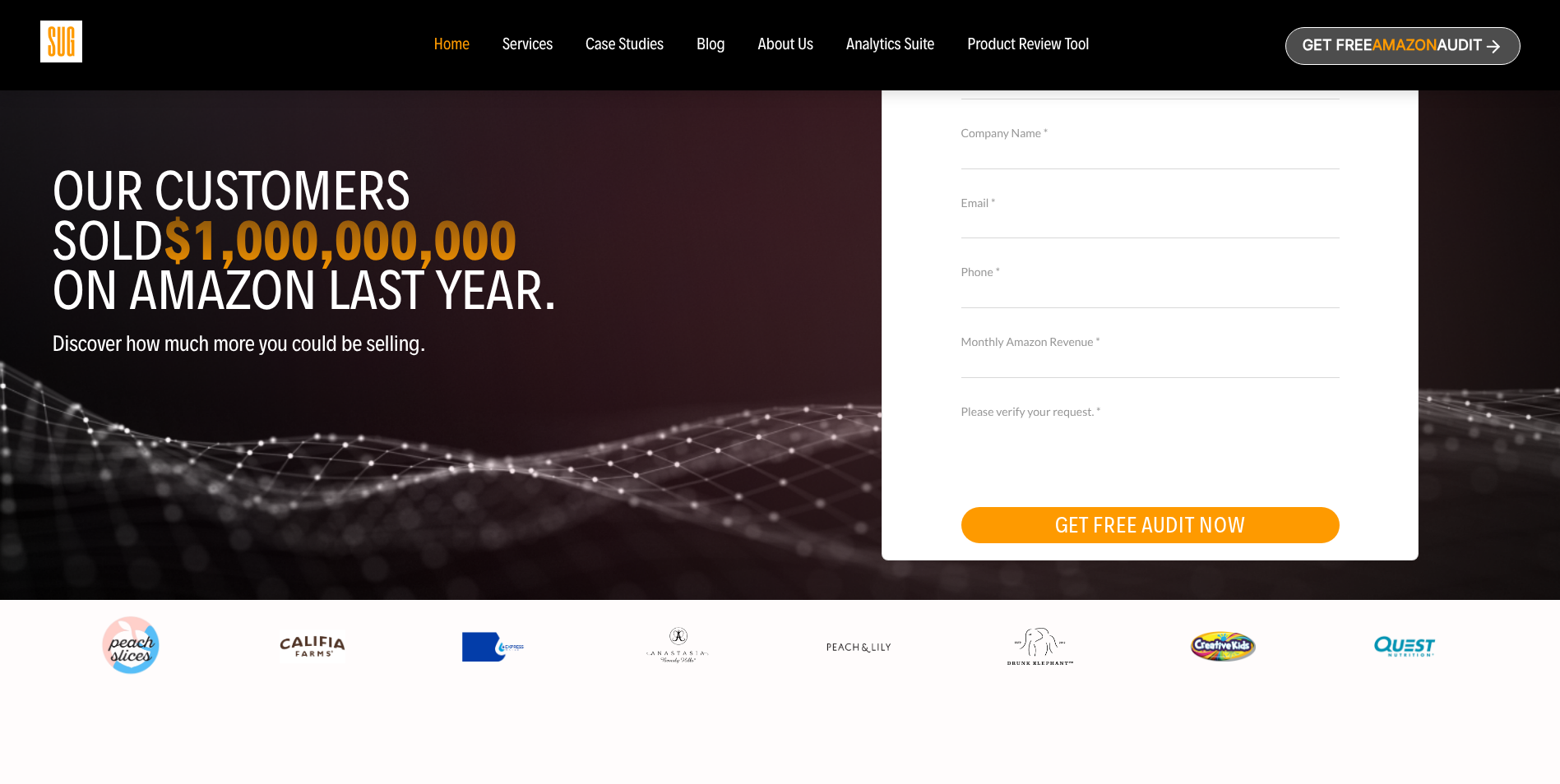
scroll to position [0, 0]
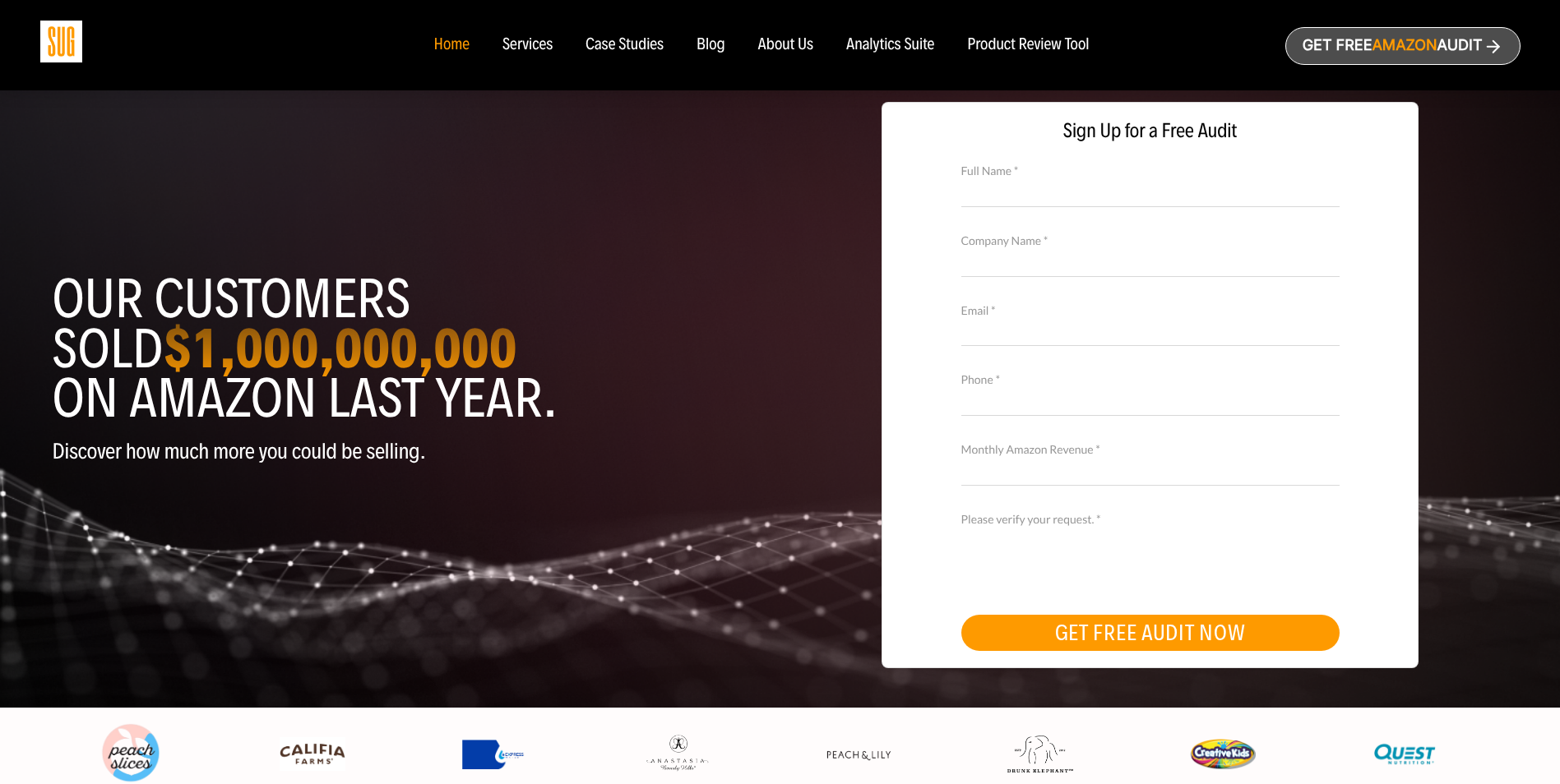
click at [768, 41] on div "About Us" at bounding box center [786, 44] width 56 height 18
